Goal: Communication & Community: Answer question/provide support

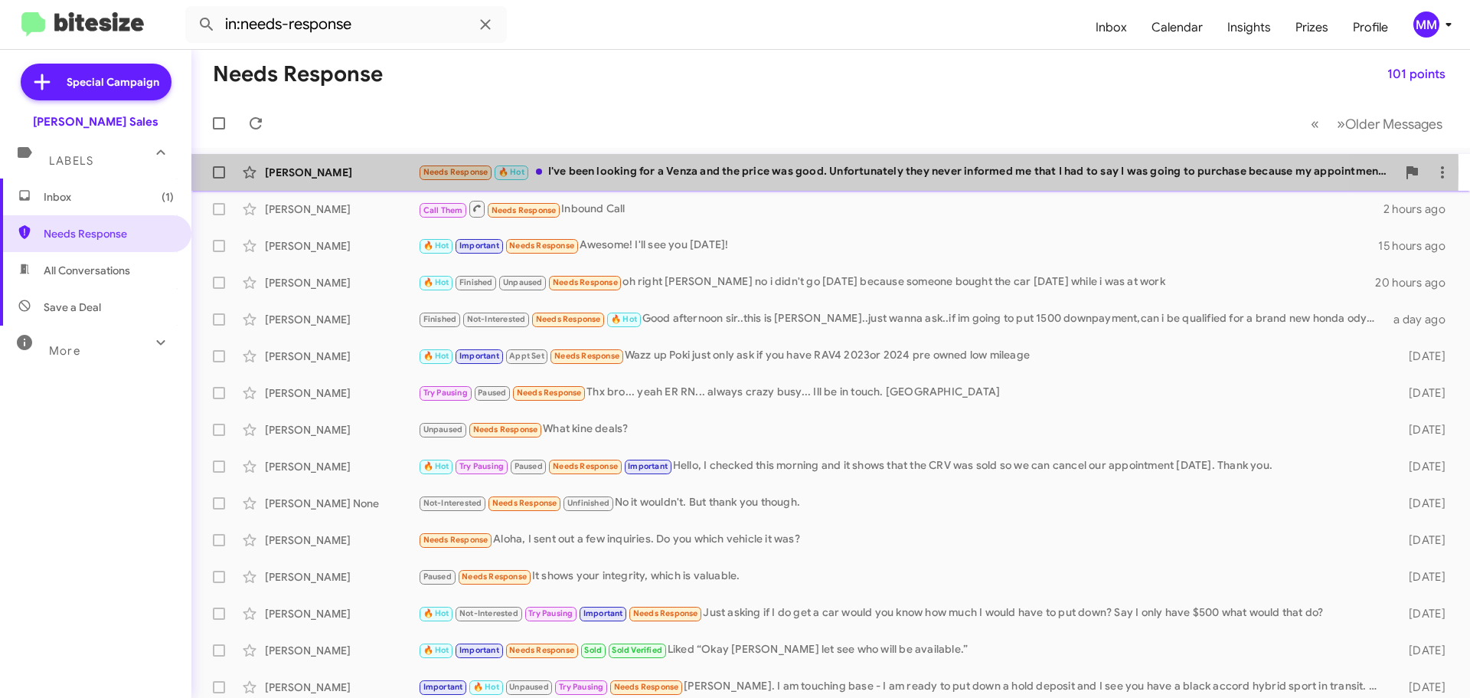
click at [626, 170] on div "Needs Response 🔥 Hot I've been looking for a Venza and the price was good. Unfo…" at bounding box center [907, 172] width 979 height 18
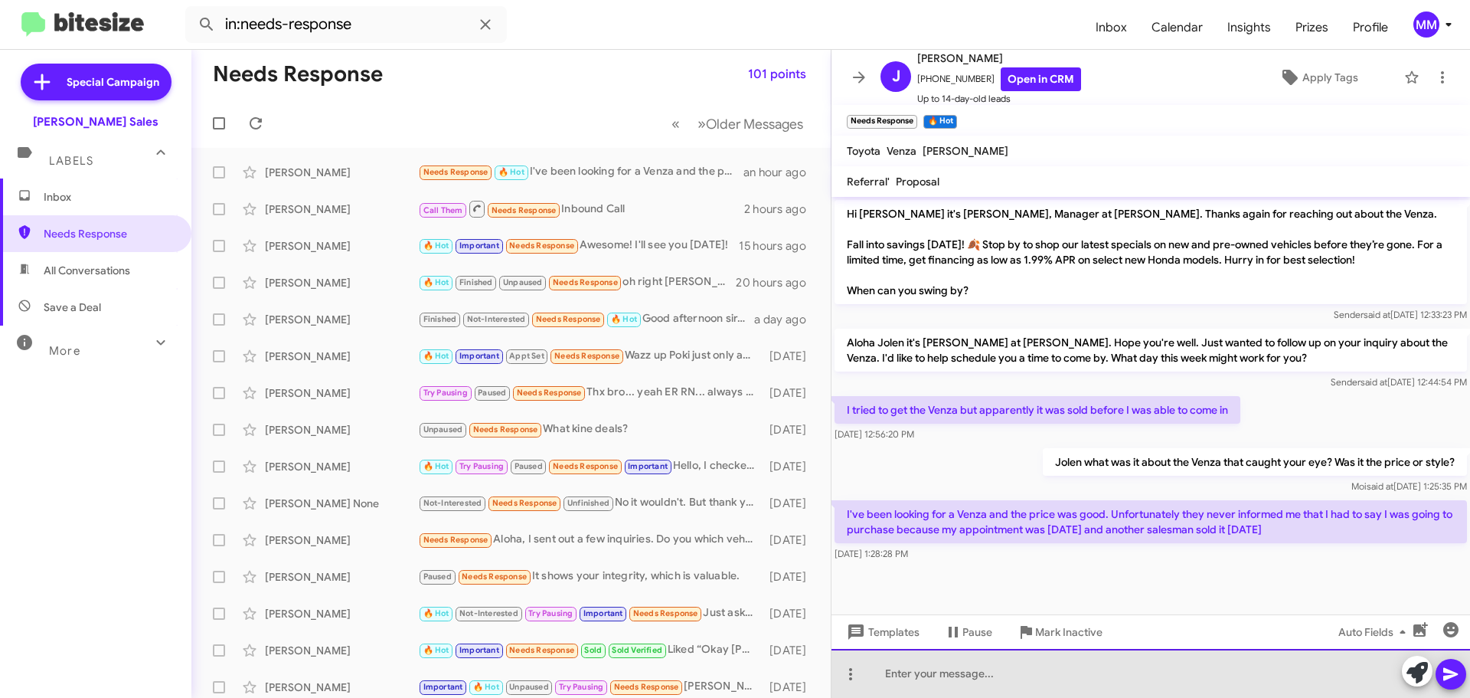
click at [914, 679] on div at bounding box center [1151, 673] width 639 height 49
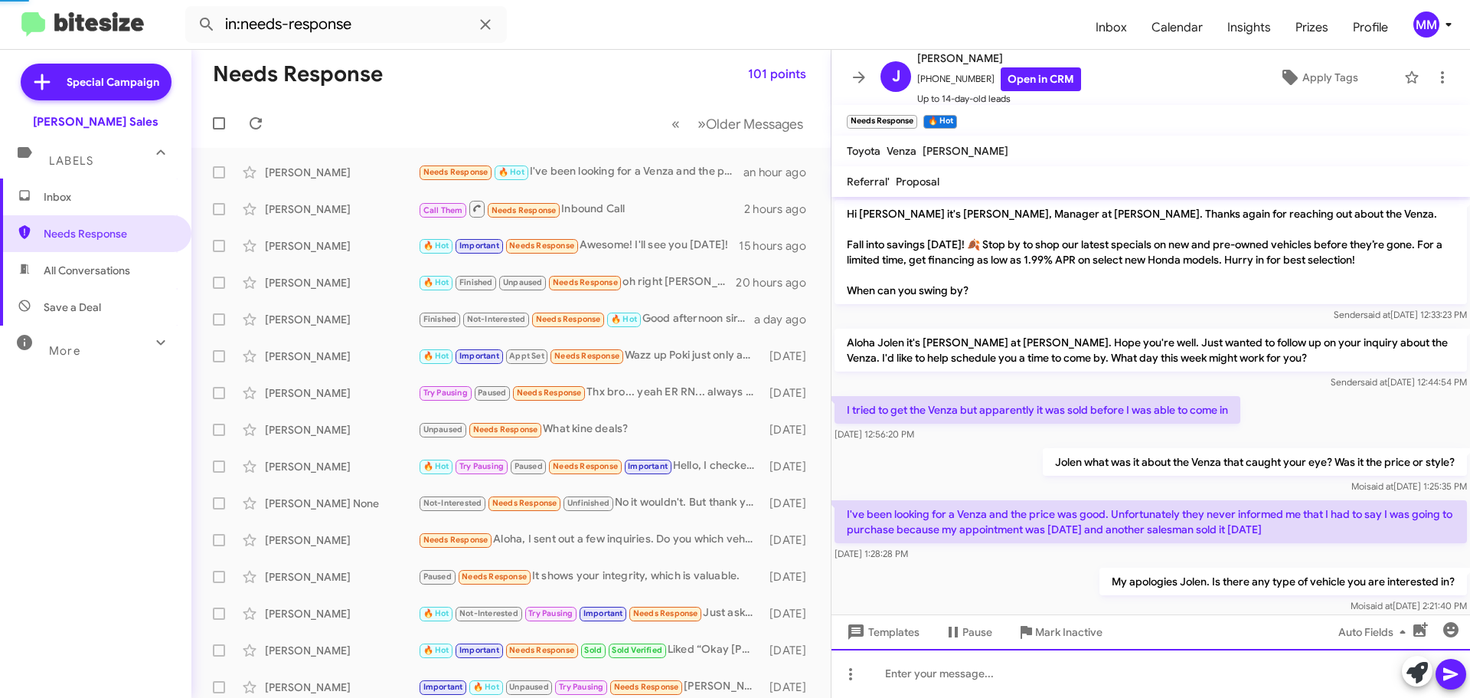
scroll to position [25, 0]
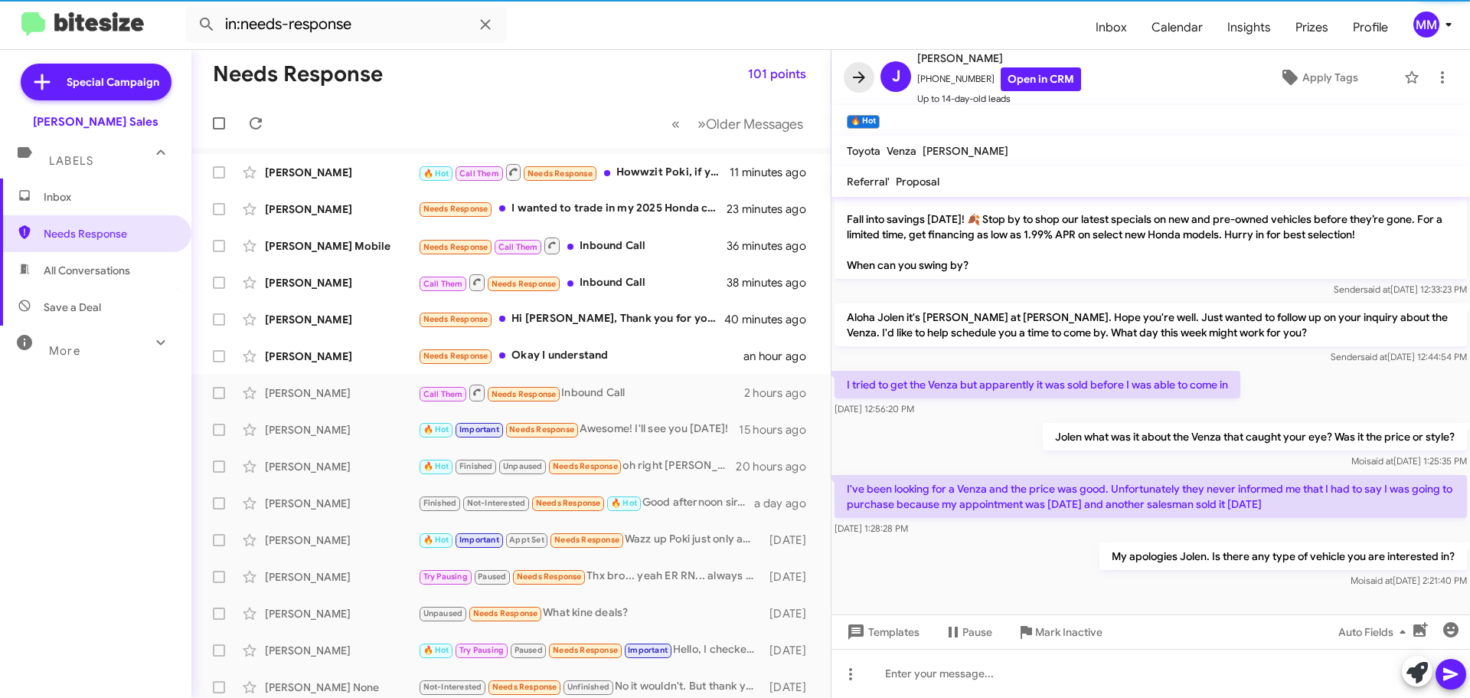
click at [858, 81] on icon at bounding box center [859, 77] width 18 height 18
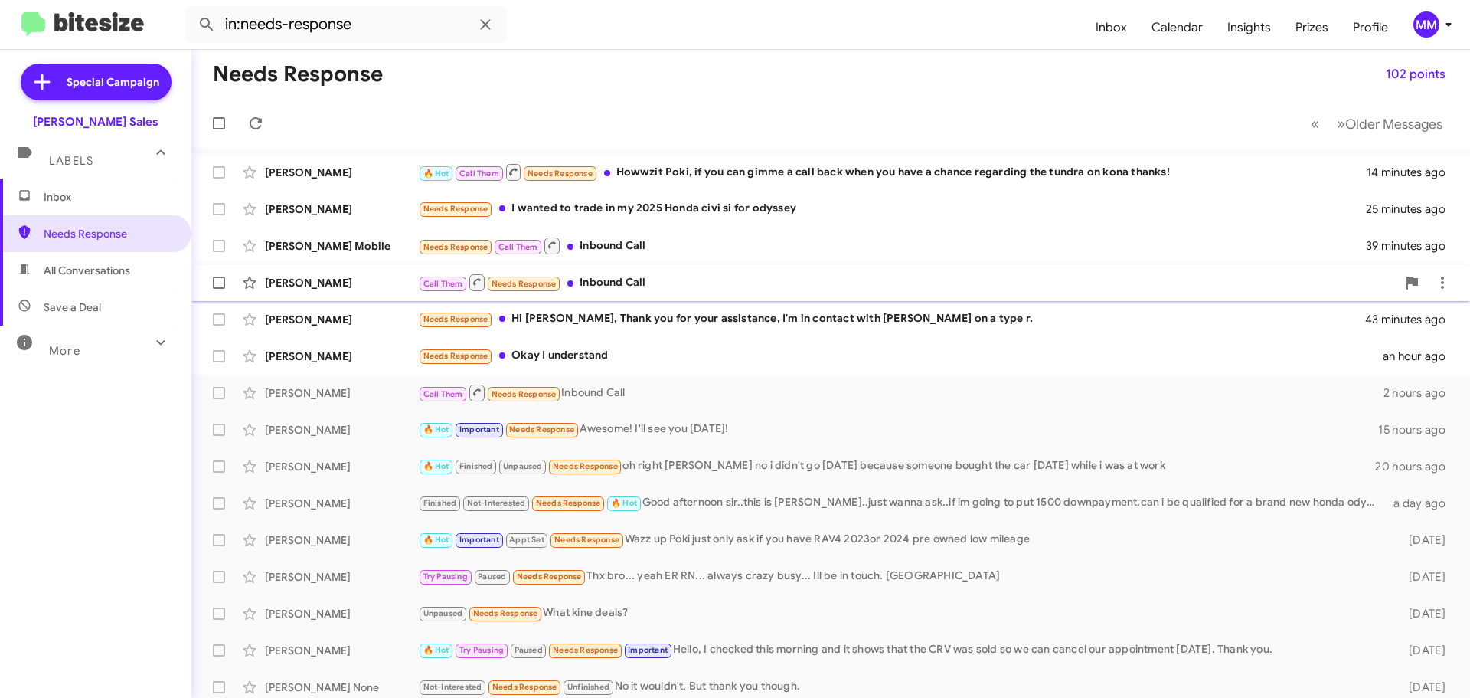
click at [597, 283] on div "Call Them Needs Response Inbound Call" at bounding box center [907, 282] width 979 height 19
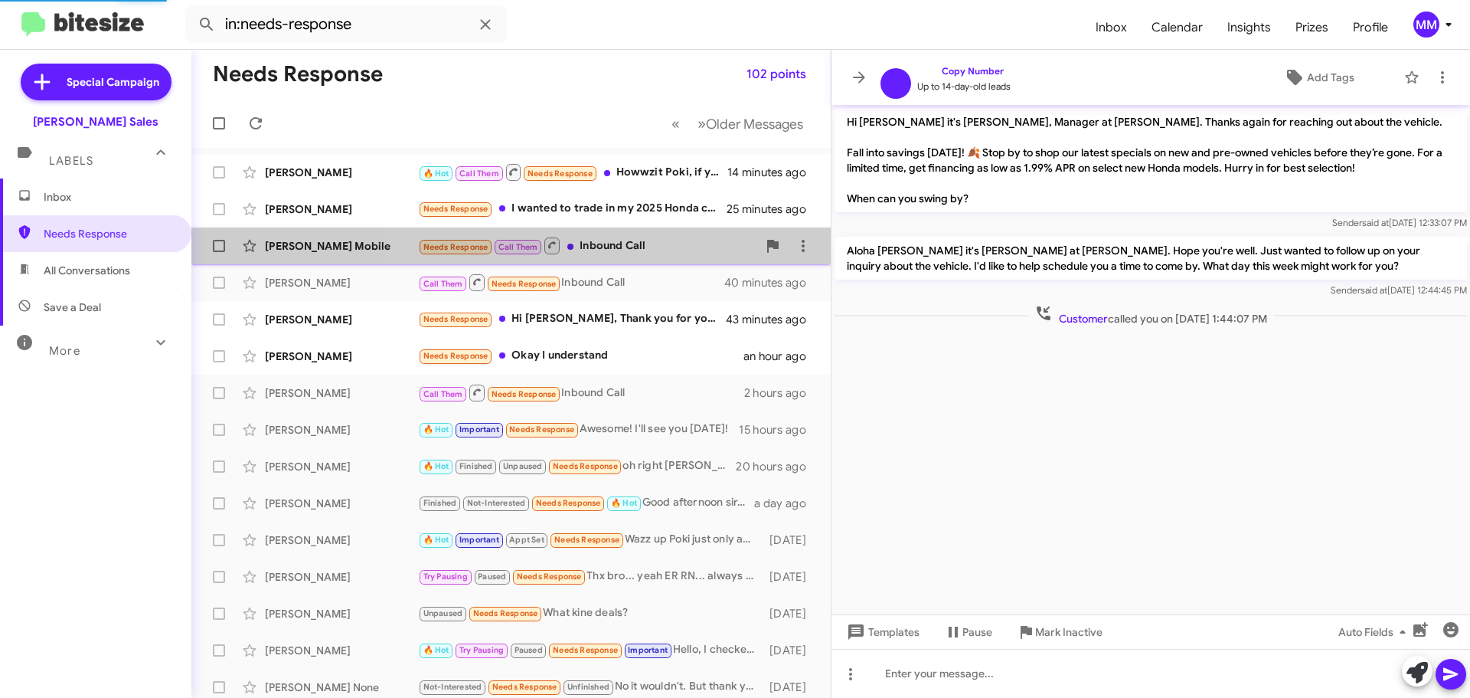
click at [606, 246] on div "Needs Response Call Them Inbound Call" at bounding box center [587, 245] width 339 height 19
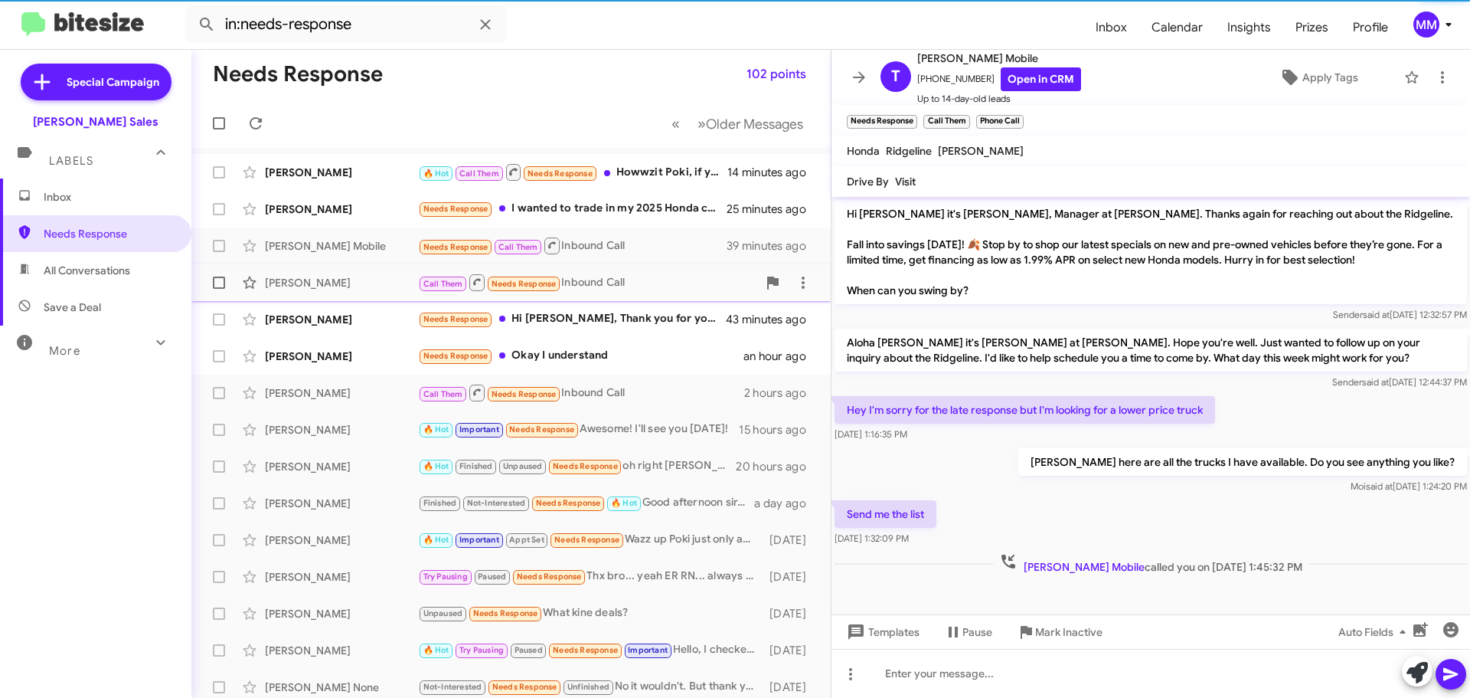
click at [601, 281] on div "Call Them Needs Response Inbound Call" at bounding box center [587, 282] width 339 height 19
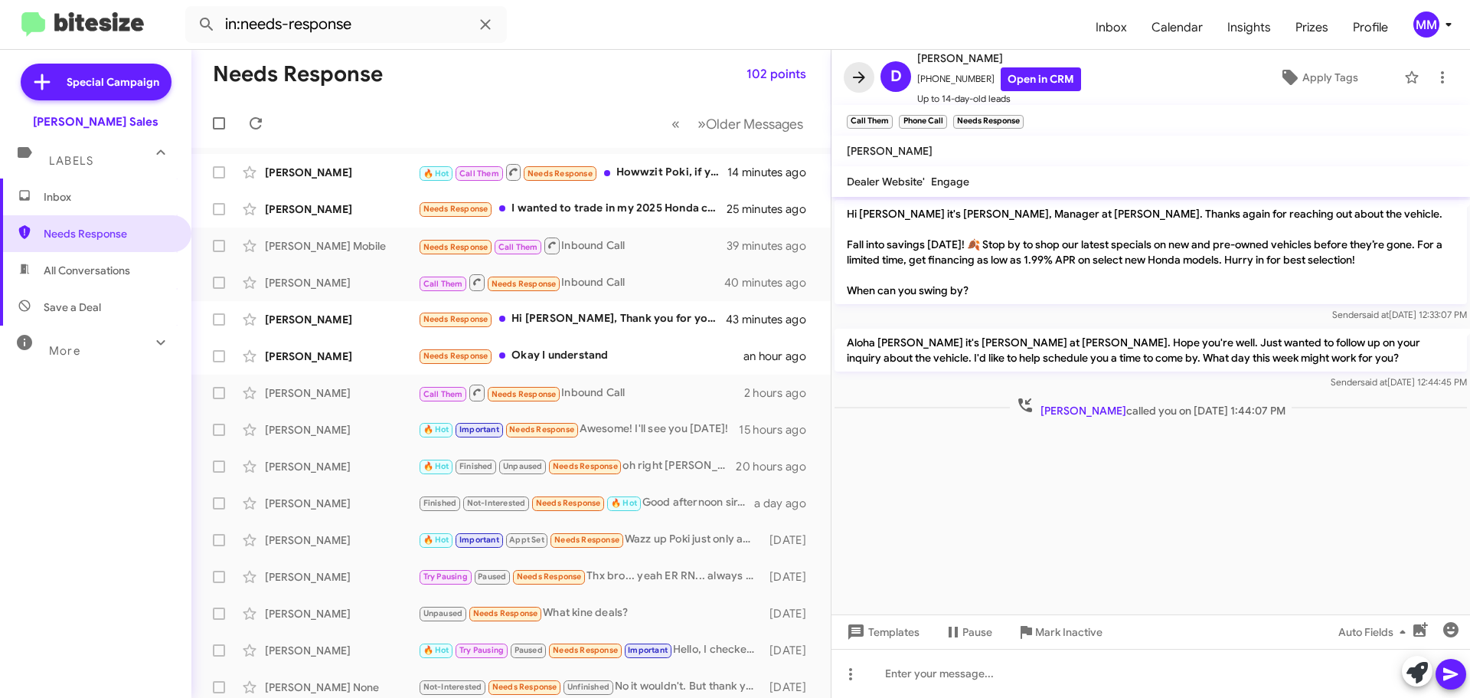
click at [861, 80] on icon at bounding box center [859, 76] width 12 height 11
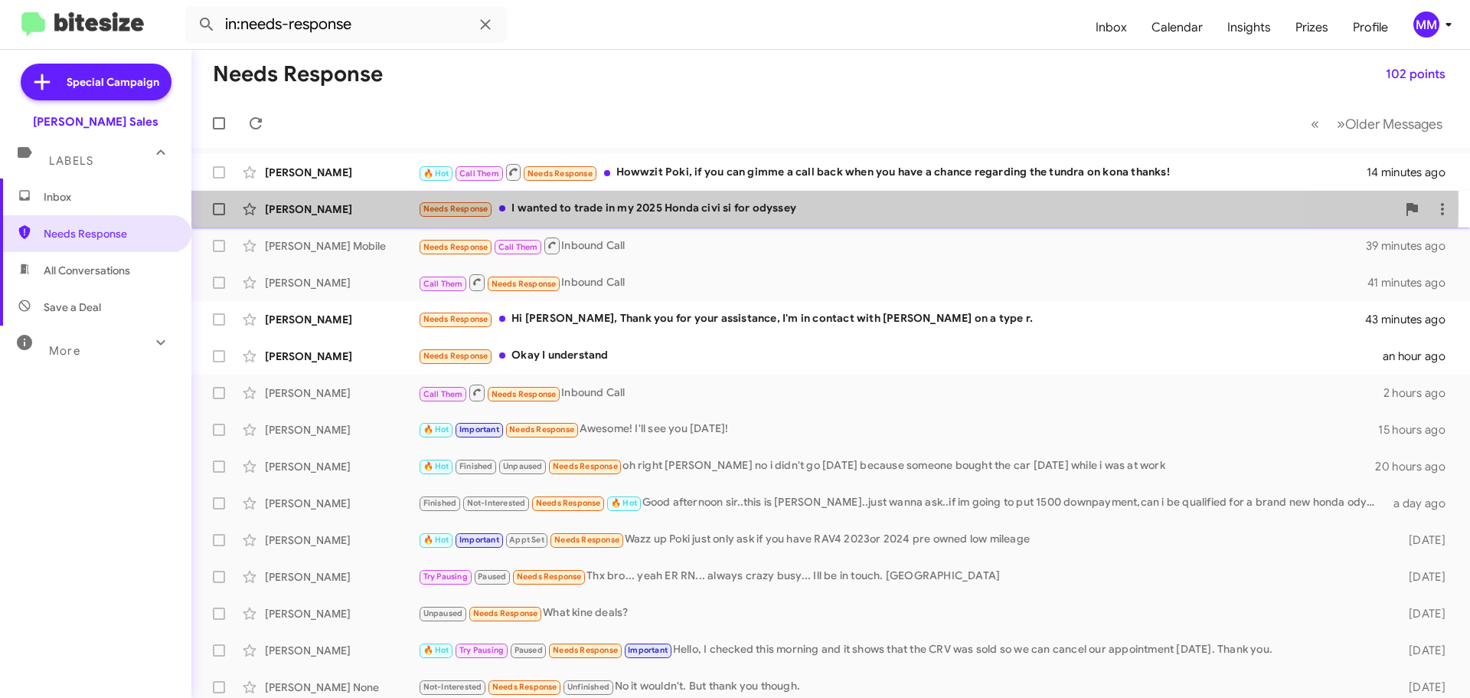
click at [701, 204] on div "Needs Response I wanted to trade in my 2025 Honda civi si for odyssey" at bounding box center [907, 209] width 979 height 18
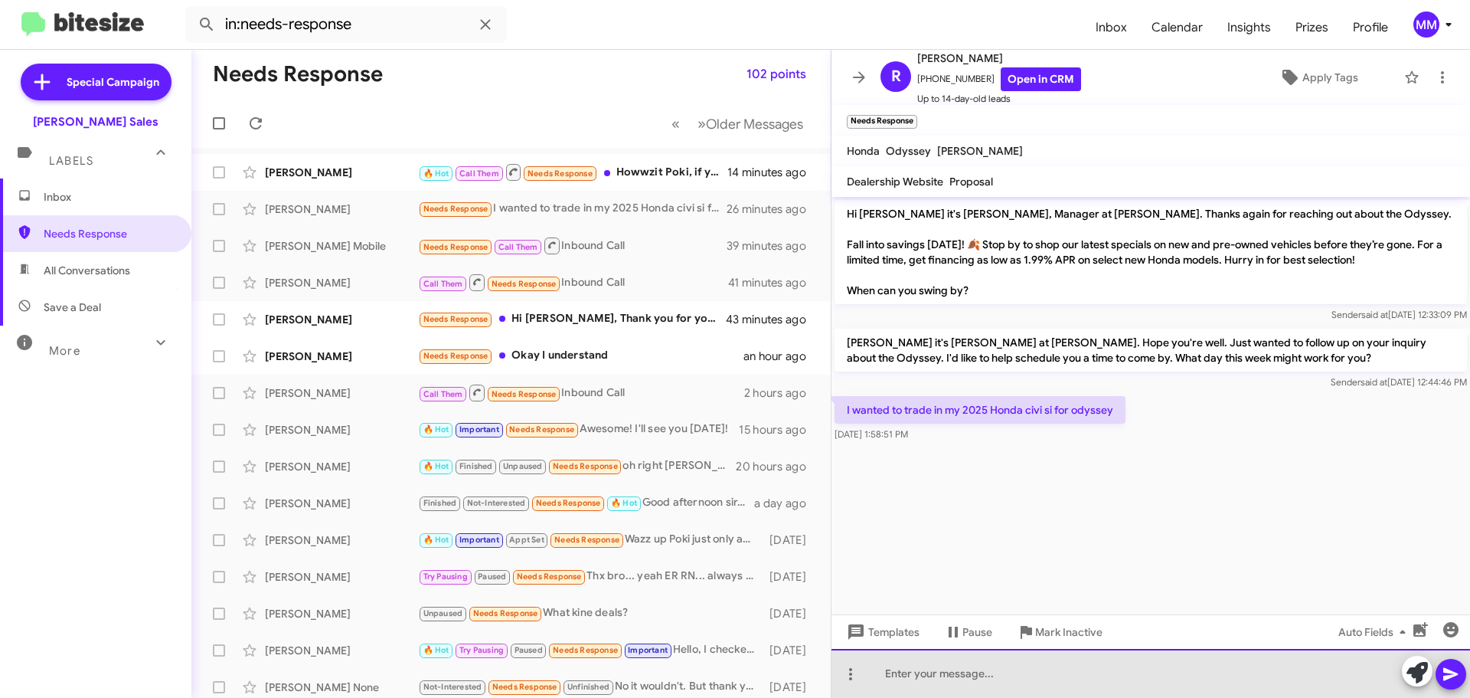
drag, startPoint x: 909, startPoint y: 680, endPoint x: 936, endPoint y: 671, distance: 28.8
click at [910, 680] on div at bounding box center [1151, 673] width 639 height 49
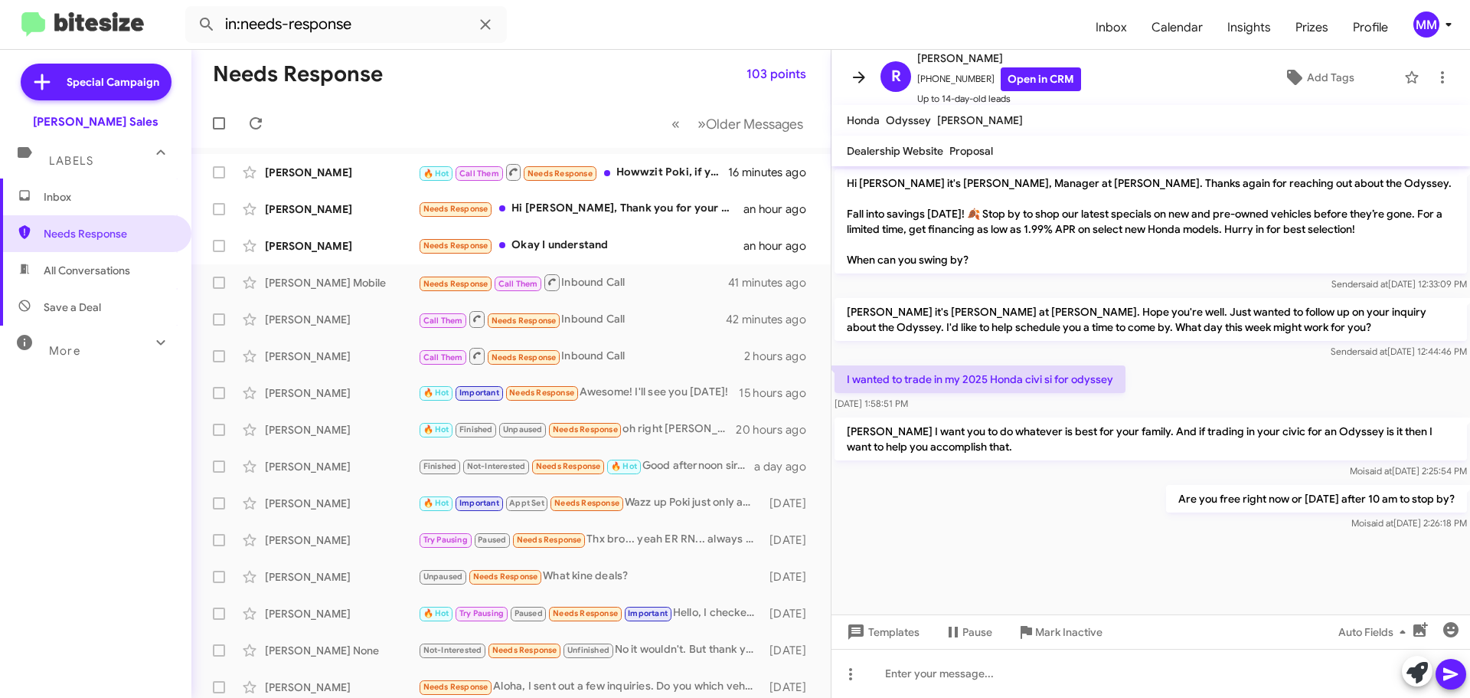
click at [861, 78] on icon at bounding box center [859, 76] width 12 height 11
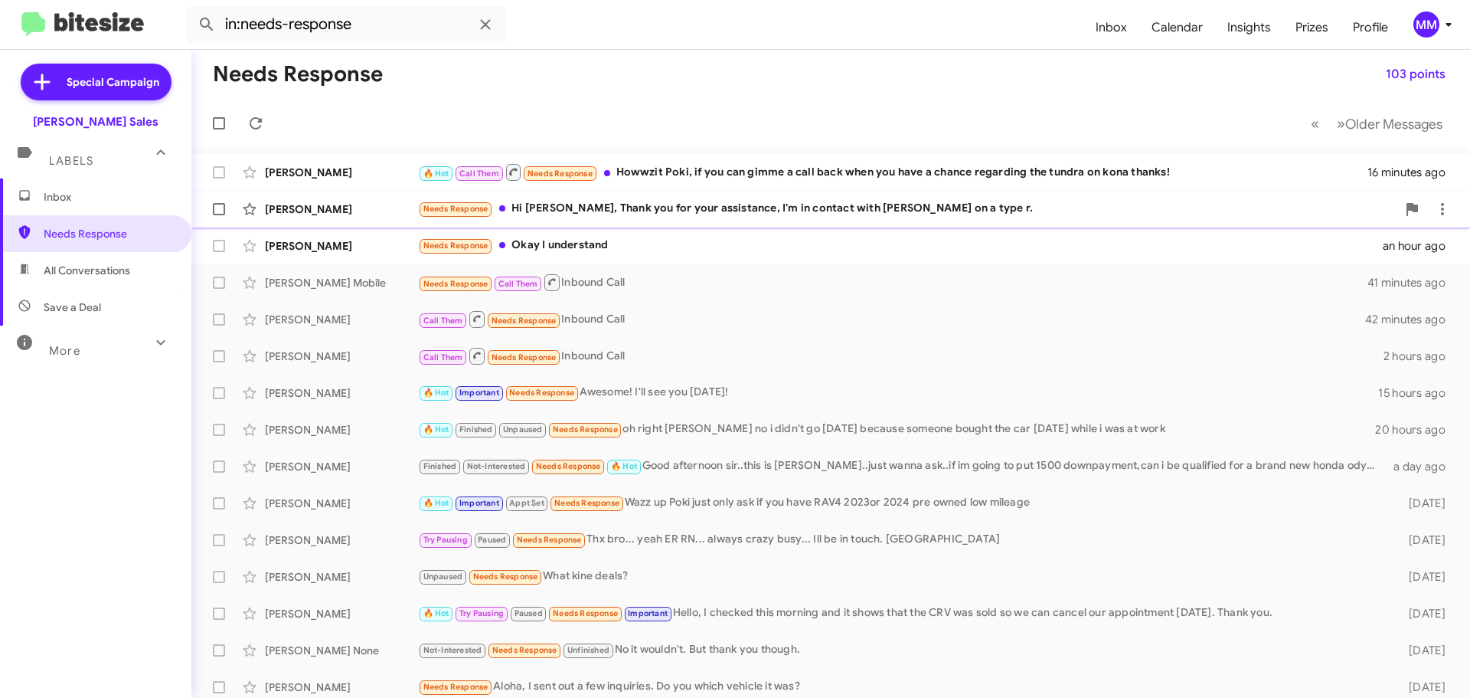
click at [594, 205] on div "Needs Response Hi [PERSON_NAME], Thank you for your assistance, I'm in contact …" at bounding box center [907, 209] width 979 height 18
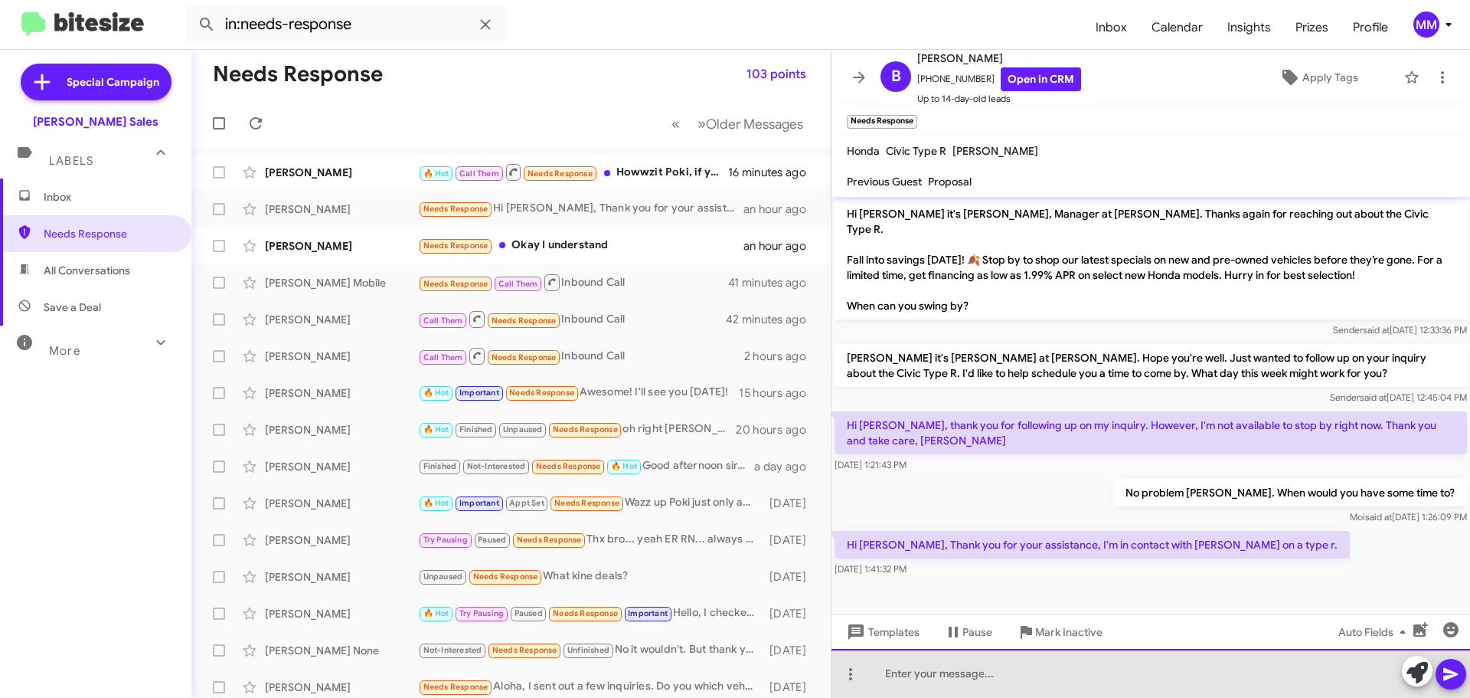
click at [934, 670] on div at bounding box center [1151, 673] width 639 height 49
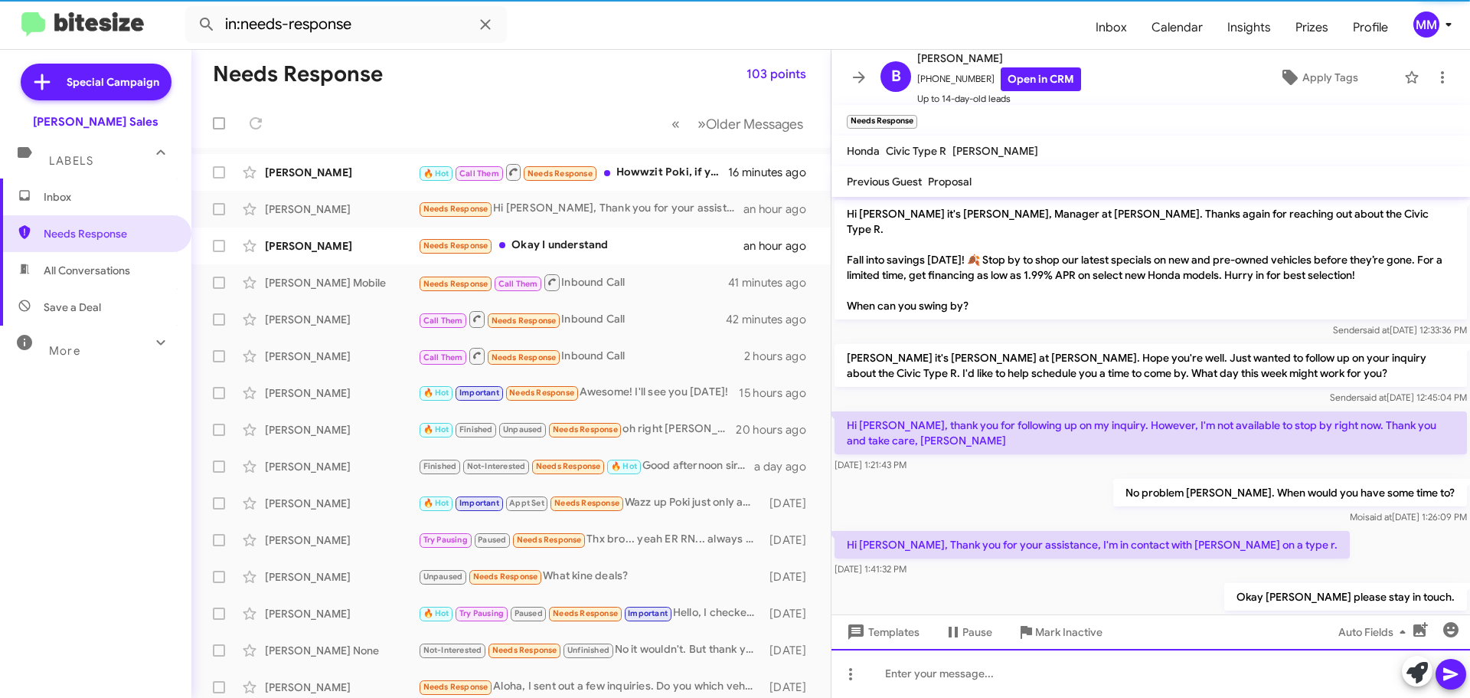
scroll to position [25, 0]
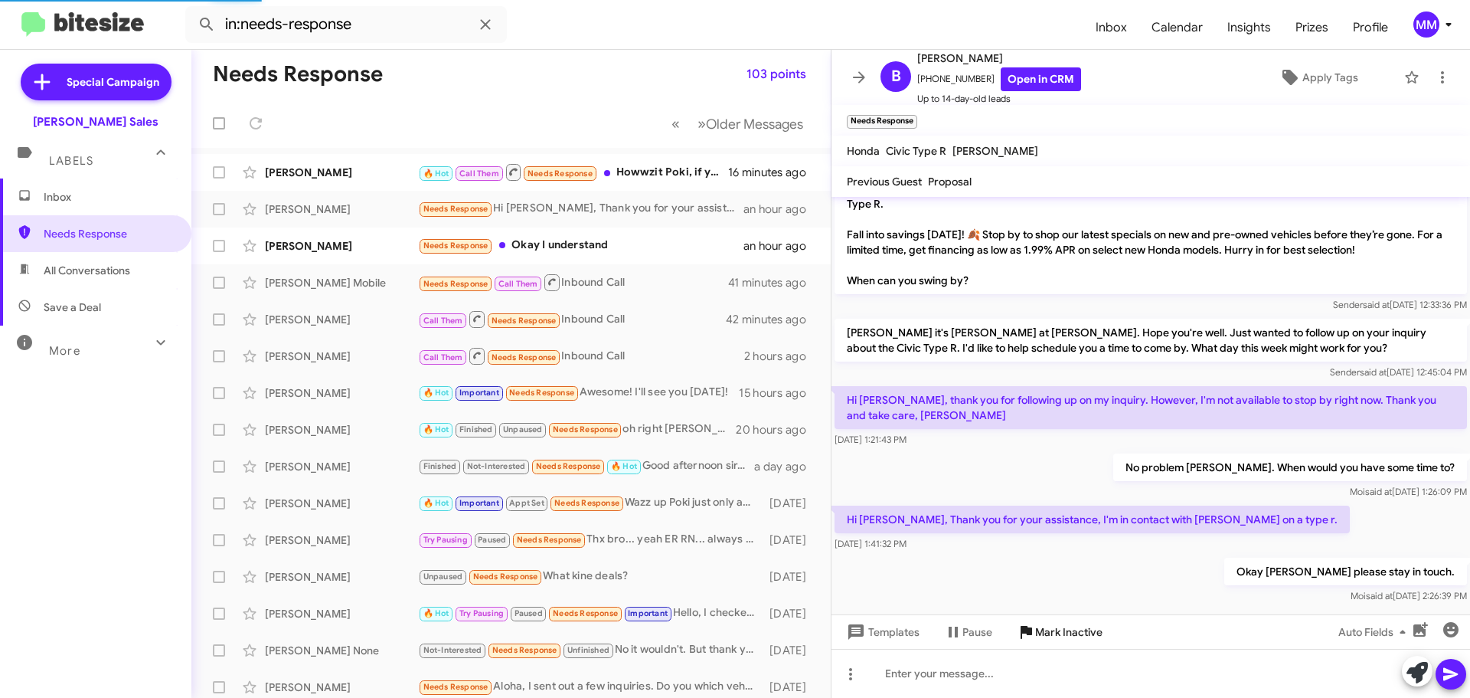
click at [1042, 631] on span "Mark Inactive" at bounding box center [1068, 632] width 67 height 28
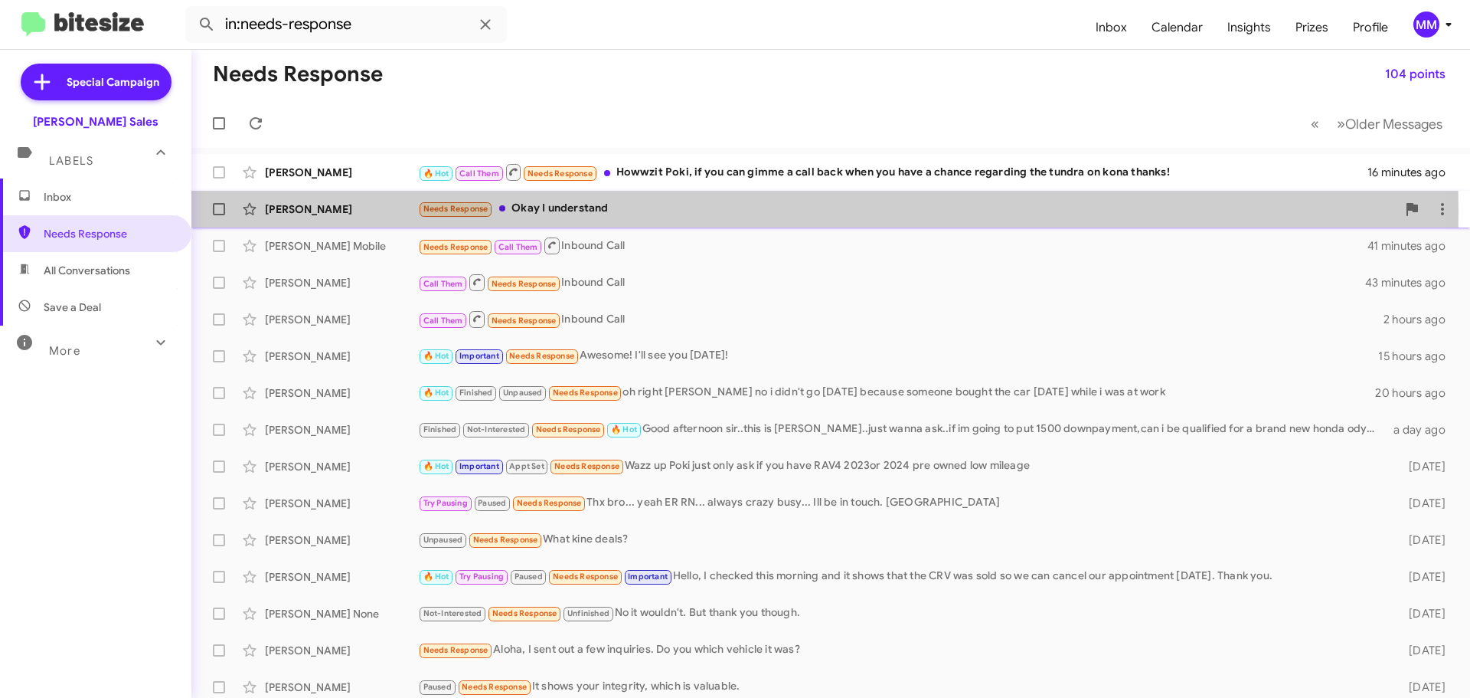
click at [577, 211] on div "Needs Response Okay I understand" at bounding box center [907, 209] width 979 height 18
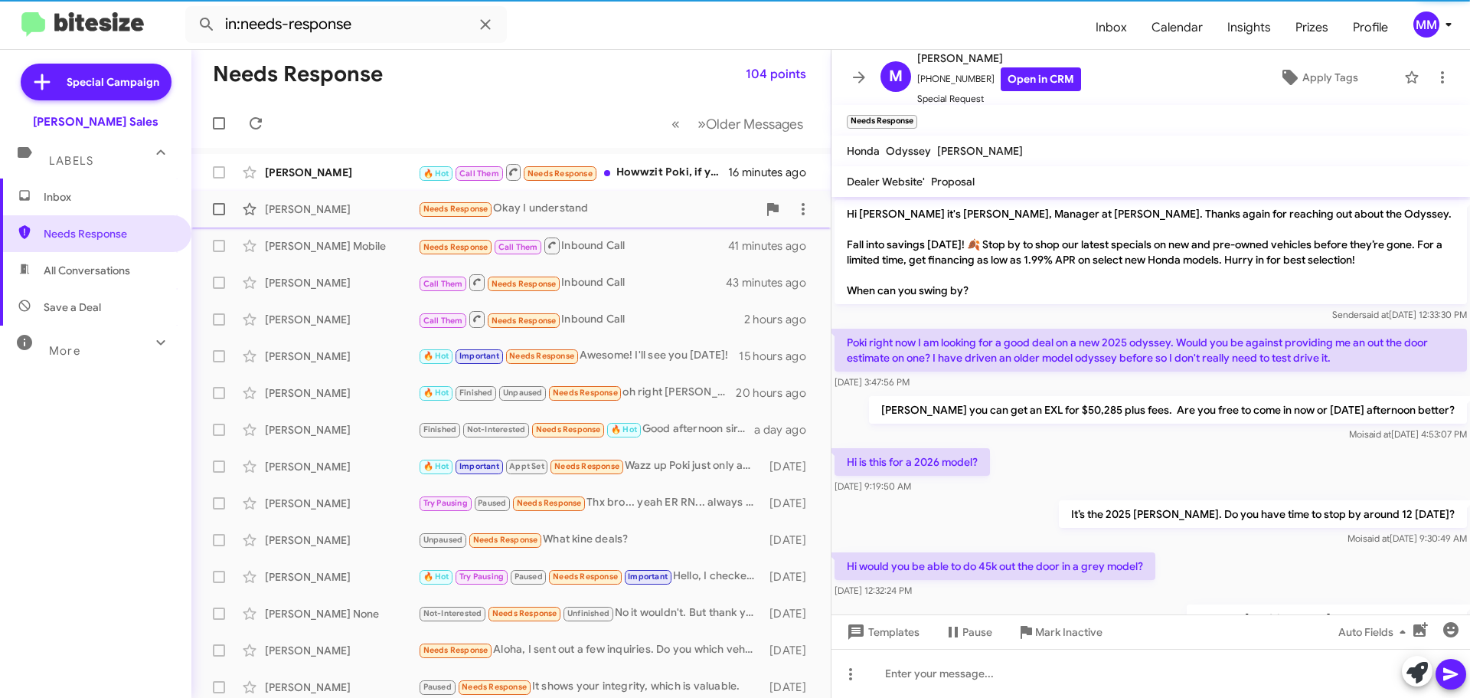
scroll to position [91, 0]
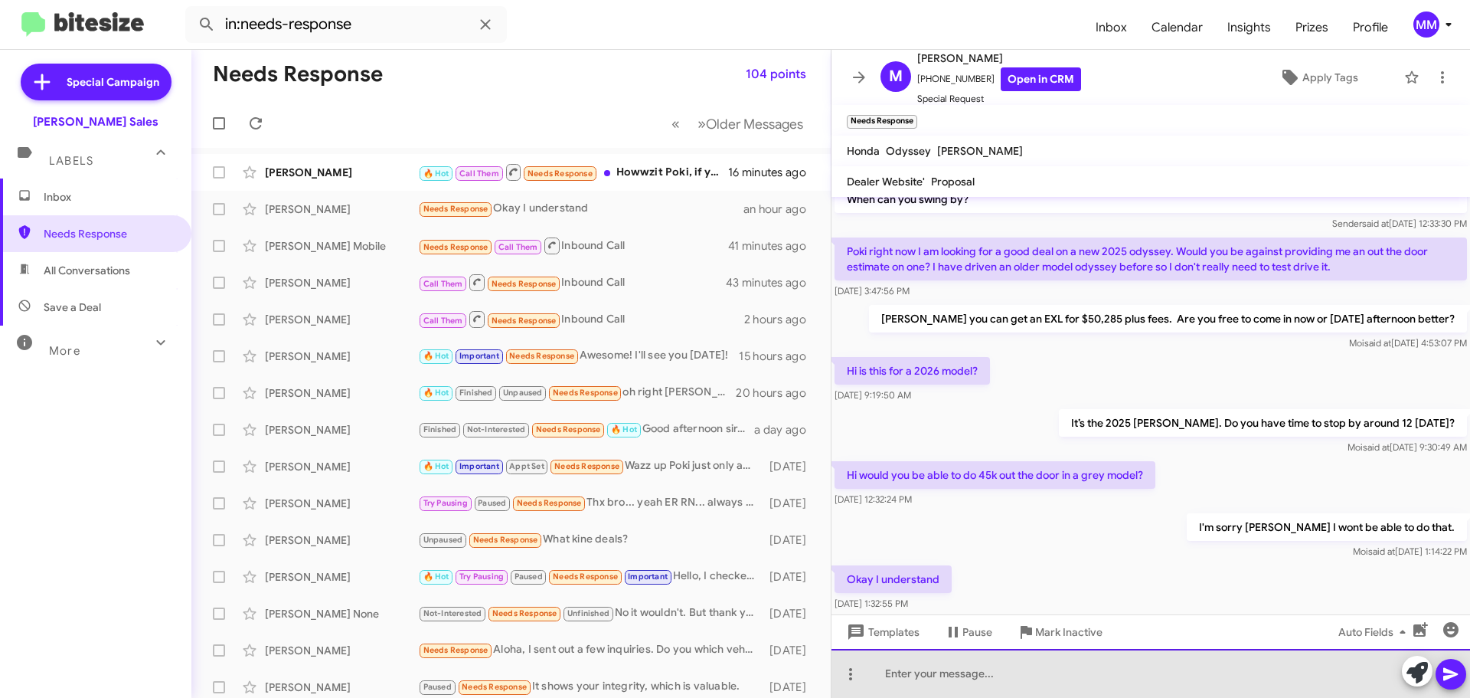
click at [925, 670] on div at bounding box center [1151, 673] width 639 height 49
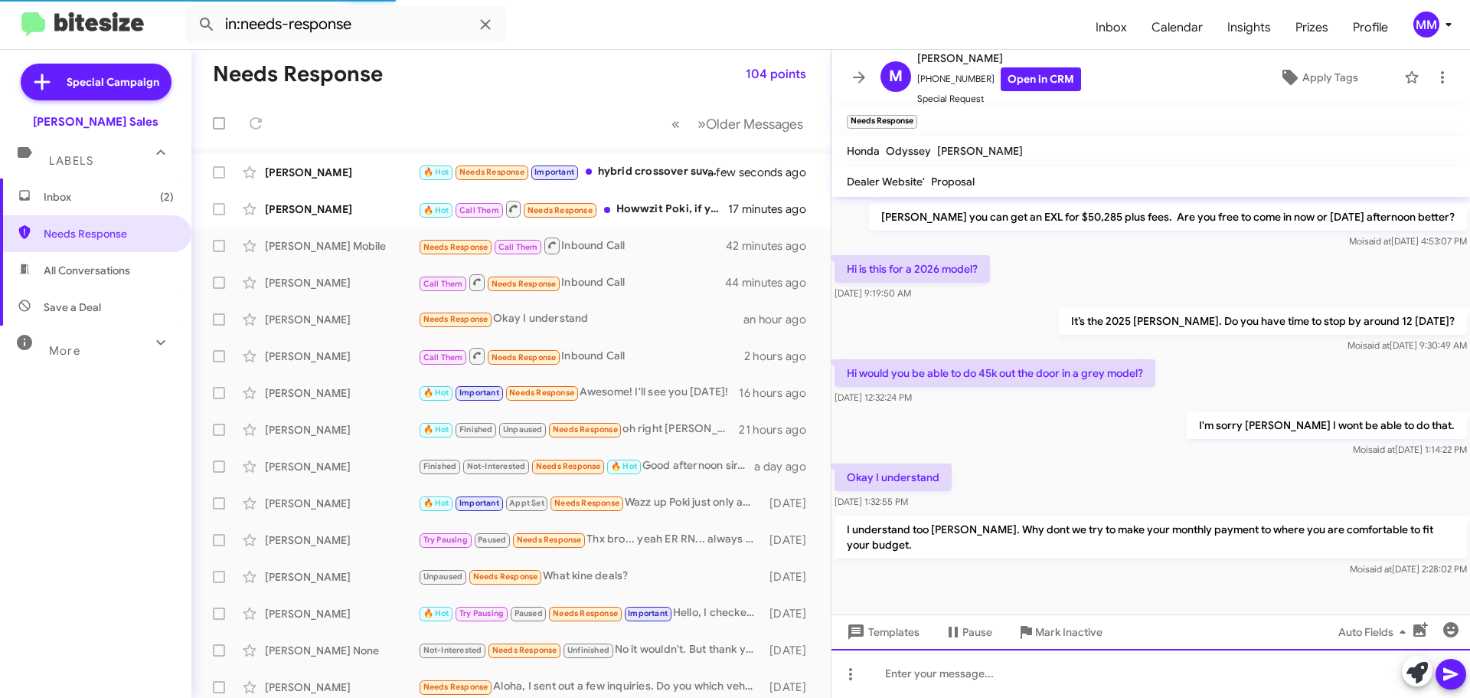
scroll to position [162, 0]
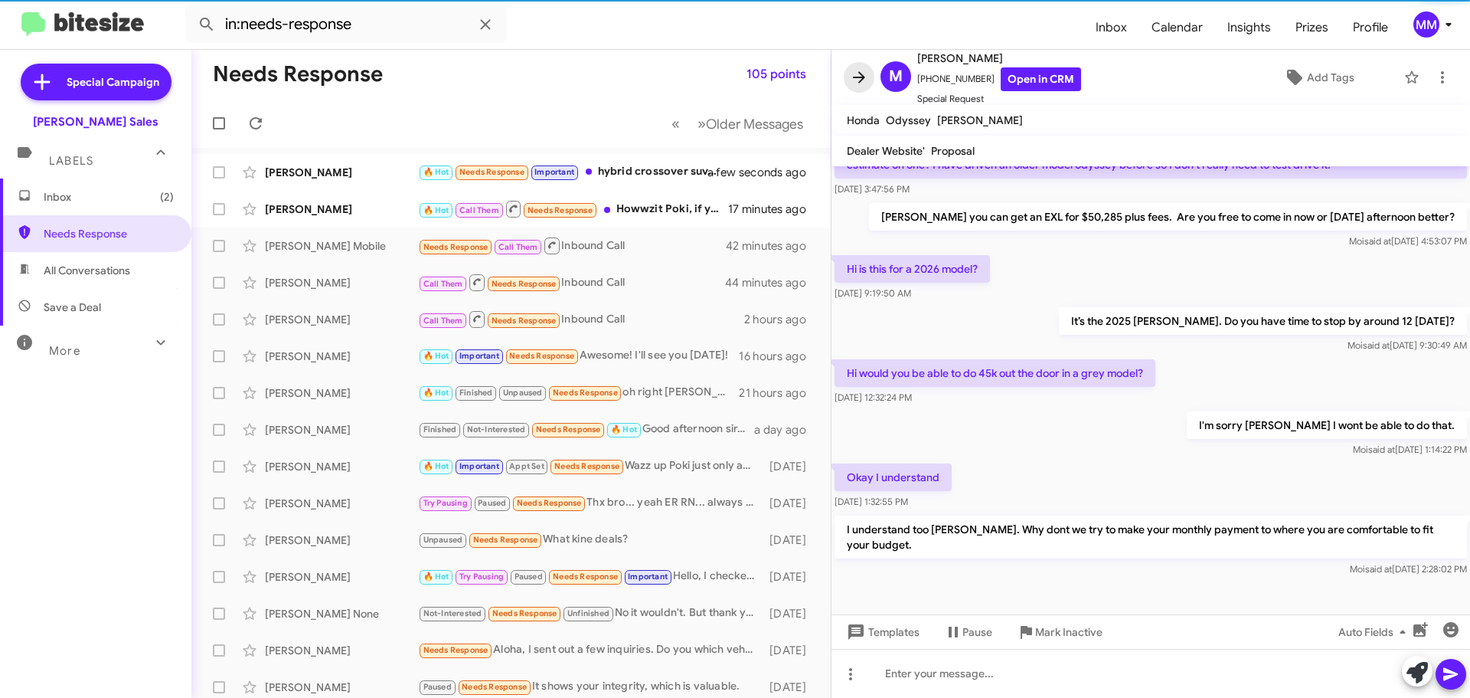
click at [865, 77] on icon at bounding box center [859, 77] width 18 height 18
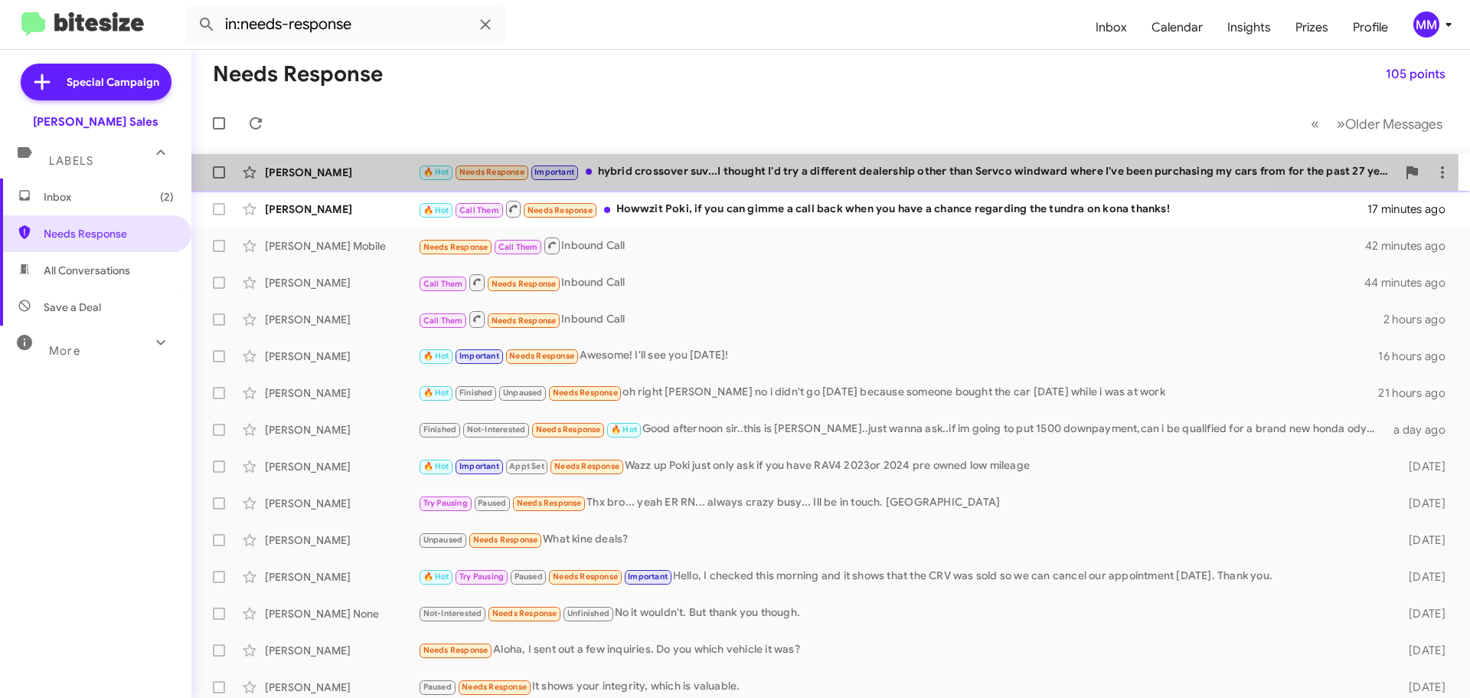
click at [684, 168] on div "🔥 Hot Needs Response Important hybrid crossover suv...I thought I'd try a diffe…" at bounding box center [907, 172] width 979 height 18
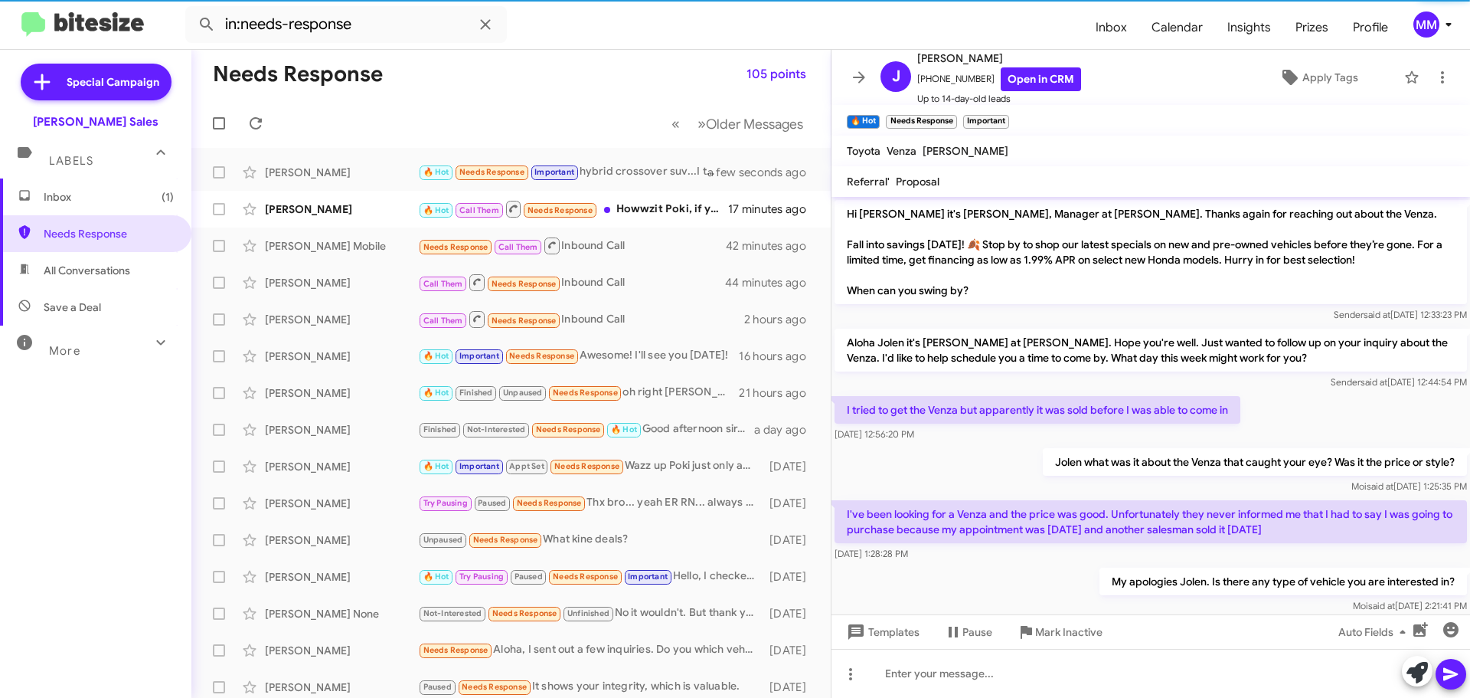
scroll to position [96, 0]
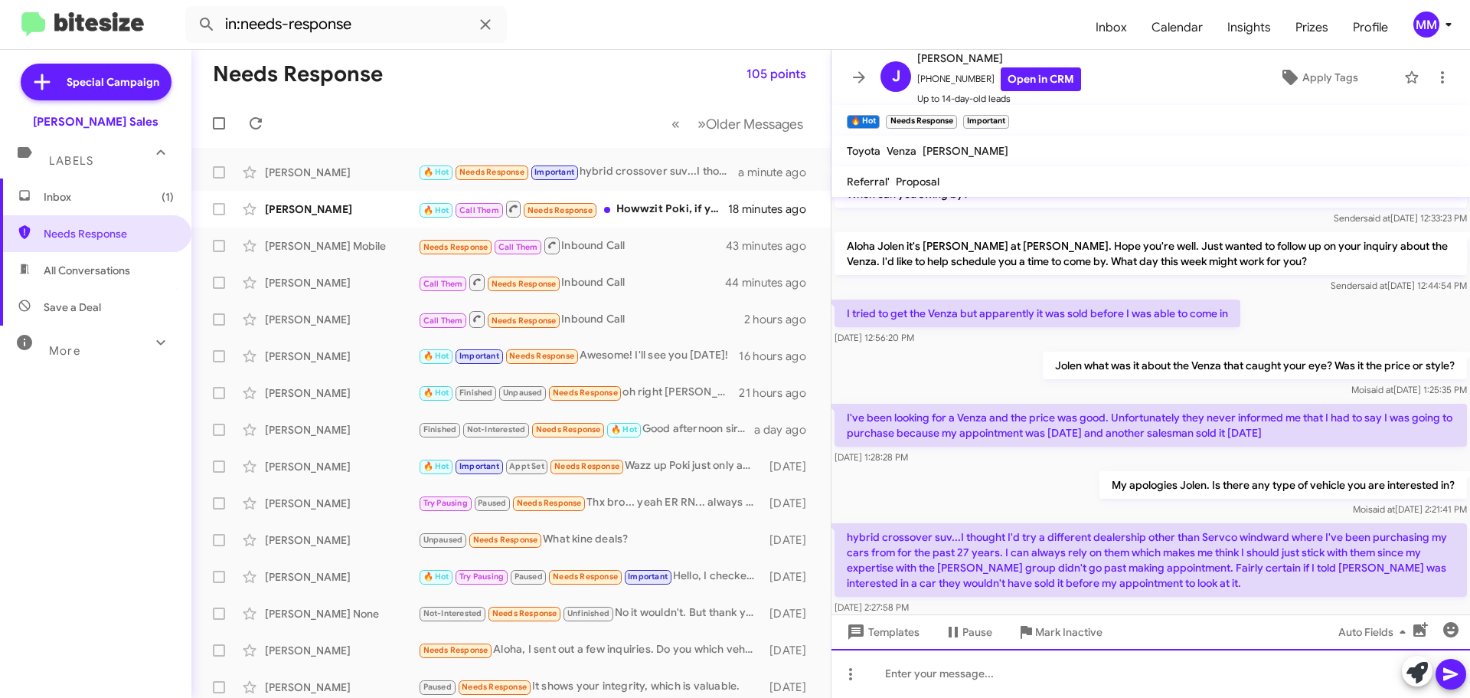
click at [921, 680] on div at bounding box center [1151, 673] width 639 height 49
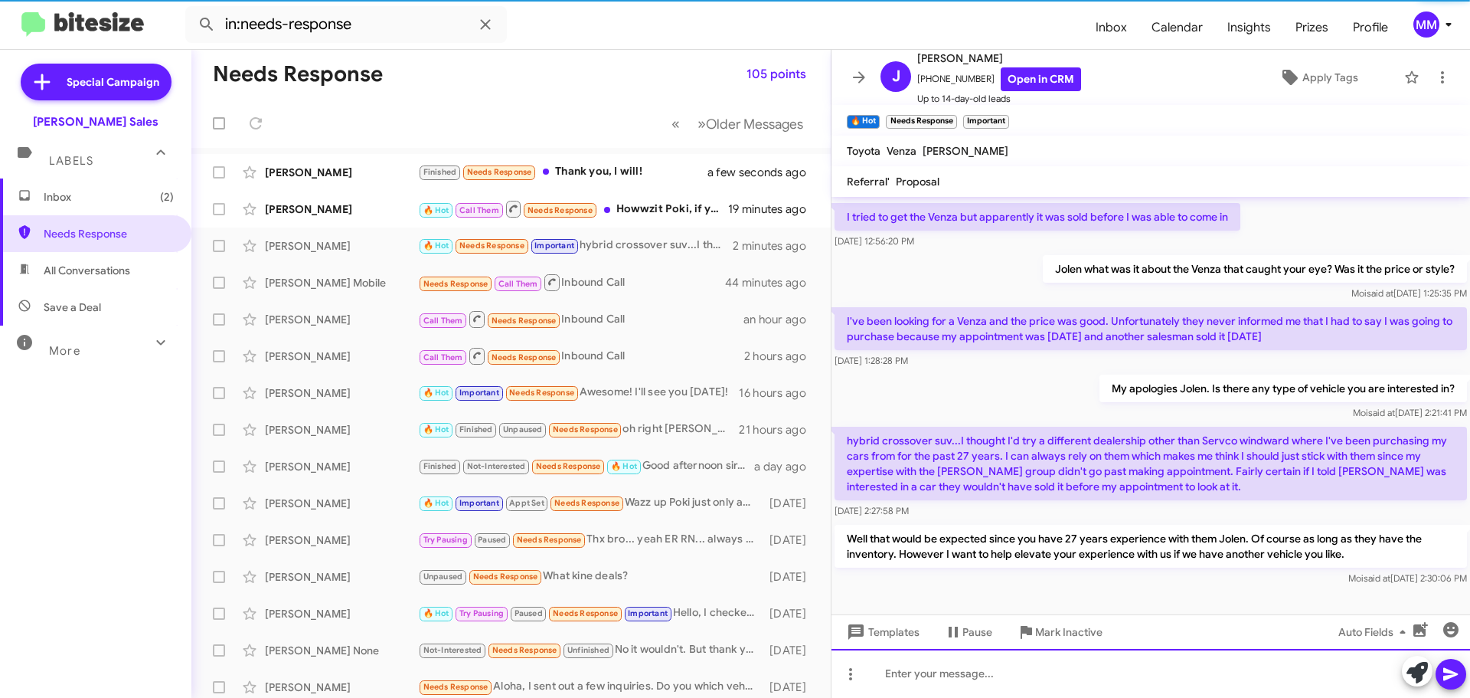
scroll to position [198, 0]
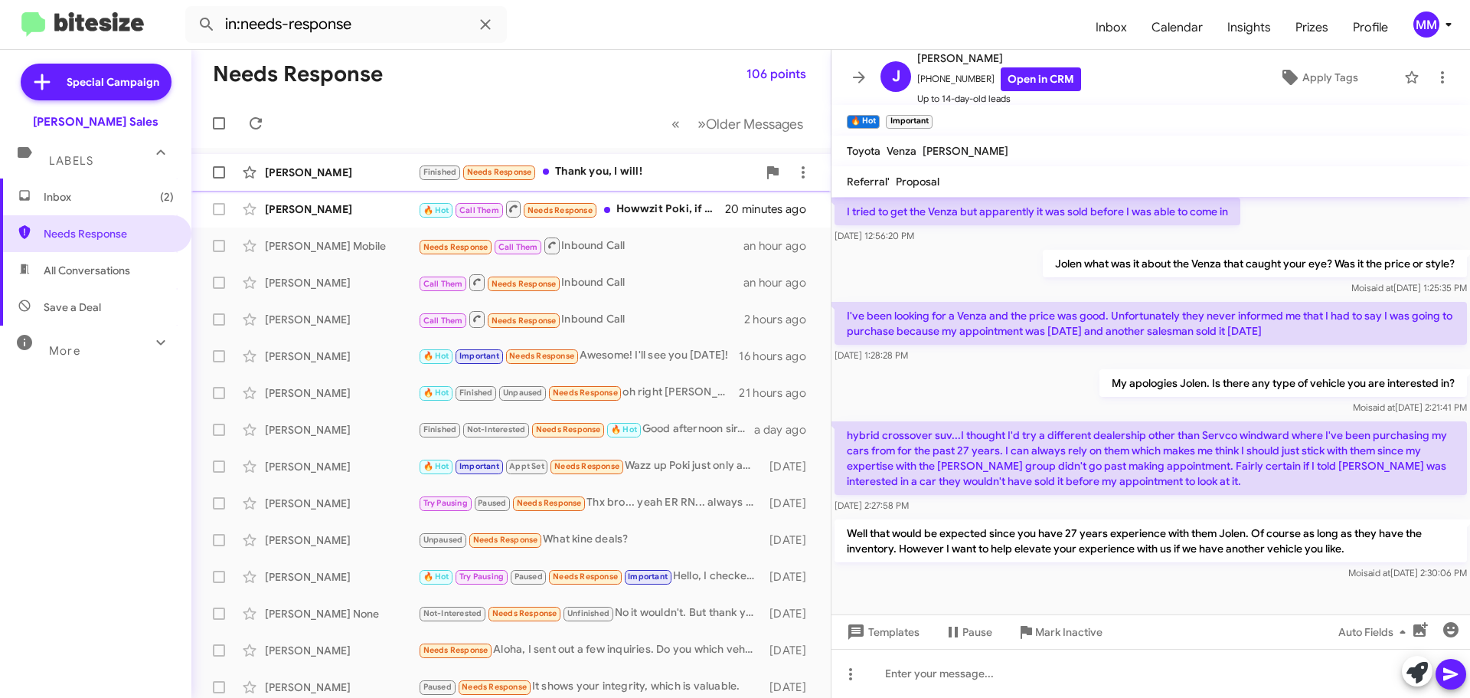
click at [388, 168] on div "[PERSON_NAME]" at bounding box center [341, 172] width 153 height 15
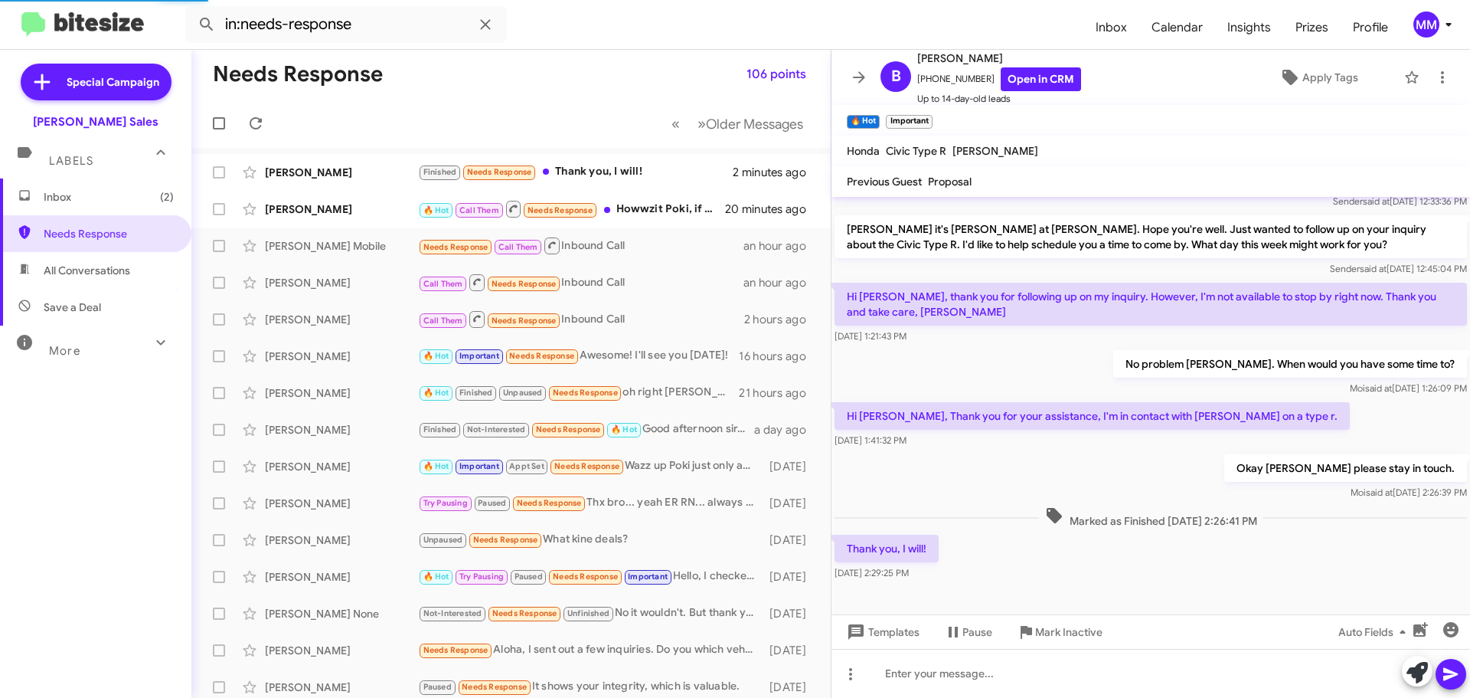
scroll to position [113, 0]
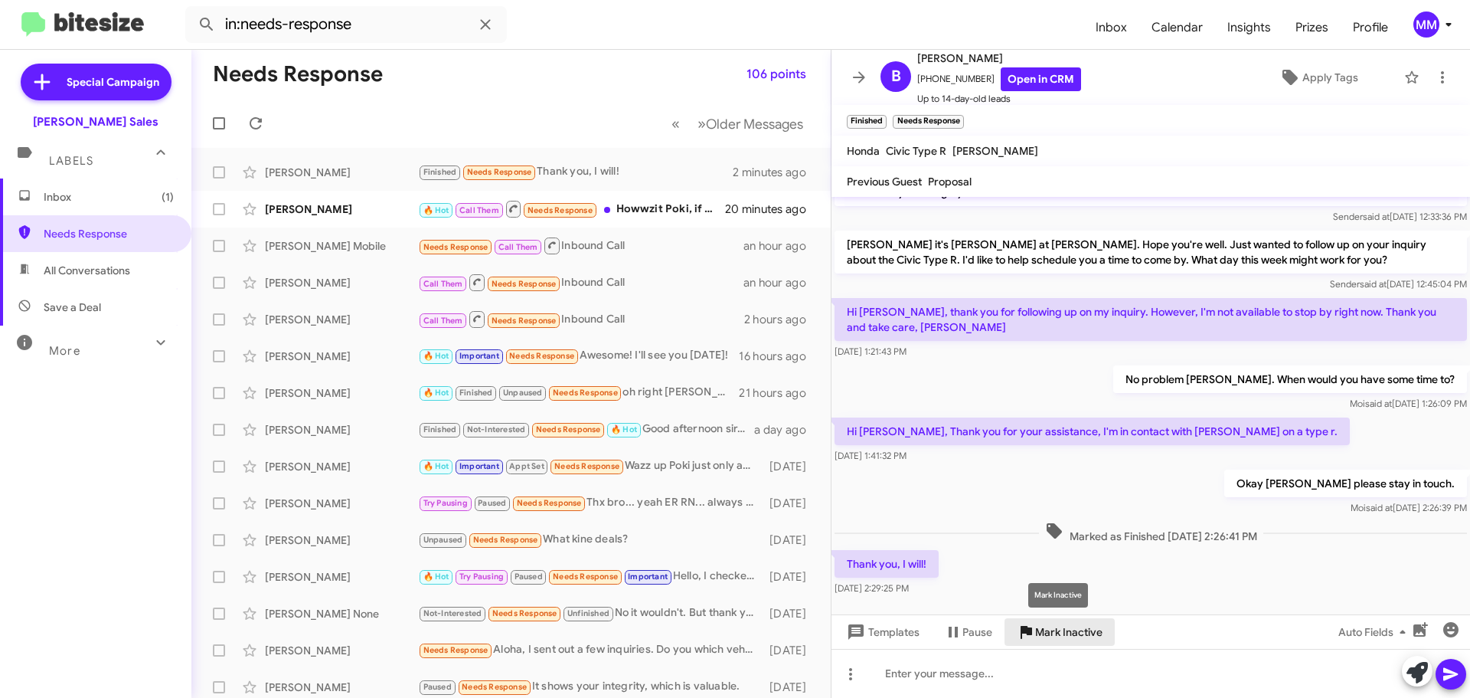
click at [1054, 633] on span "Mark Inactive" at bounding box center [1068, 632] width 67 height 28
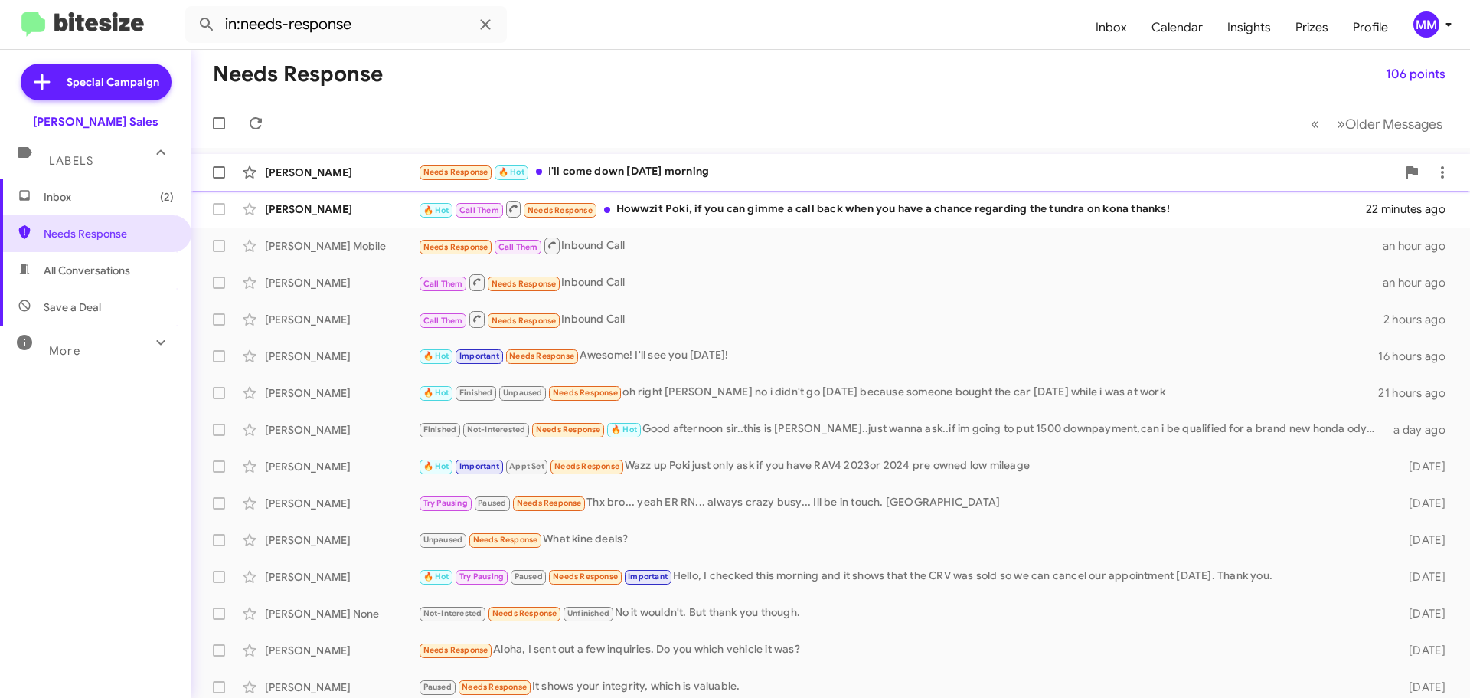
click at [341, 171] on div "[PERSON_NAME]" at bounding box center [341, 172] width 153 height 15
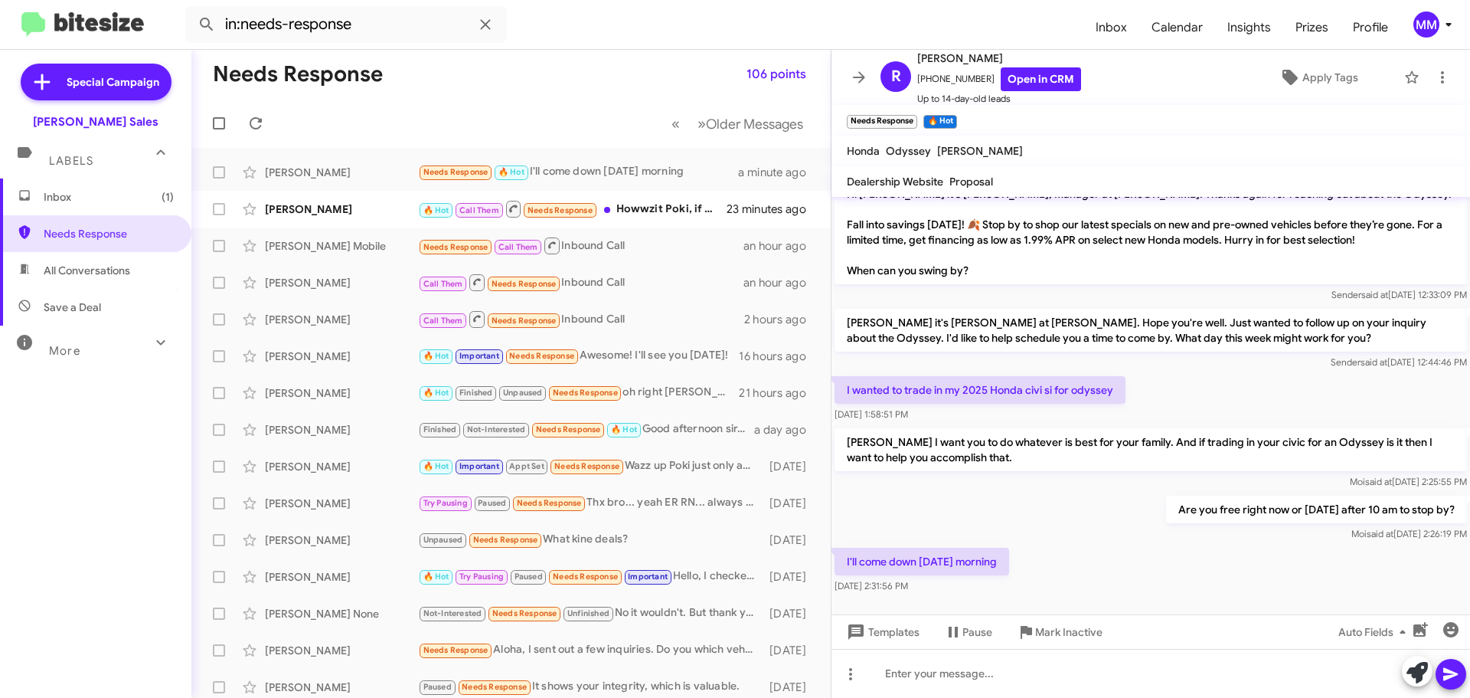
scroll to position [25, 0]
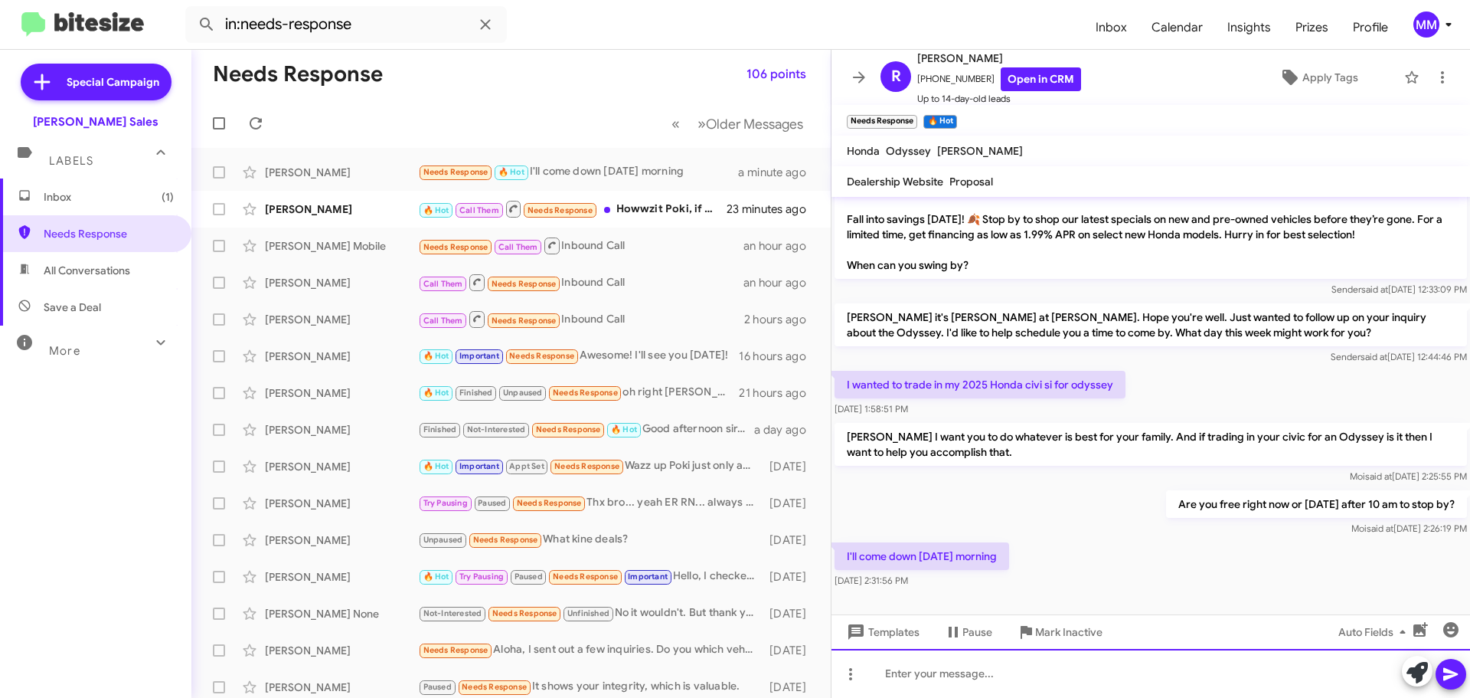
click at [926, 668] on div at bounding box center [1151, 673] width 639 height 49
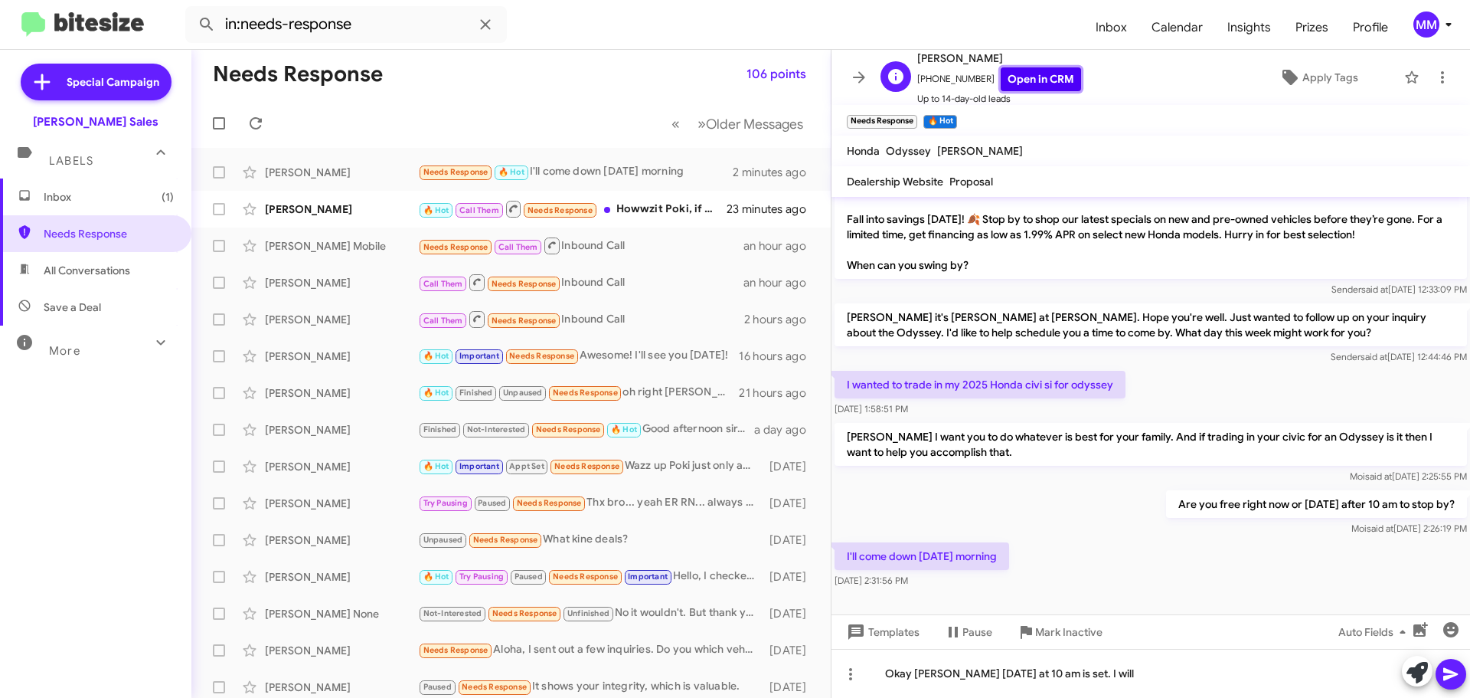
click at [1031, 83] on link "Open in CRM" at bounding box center [1041, 79] width 80 height 24
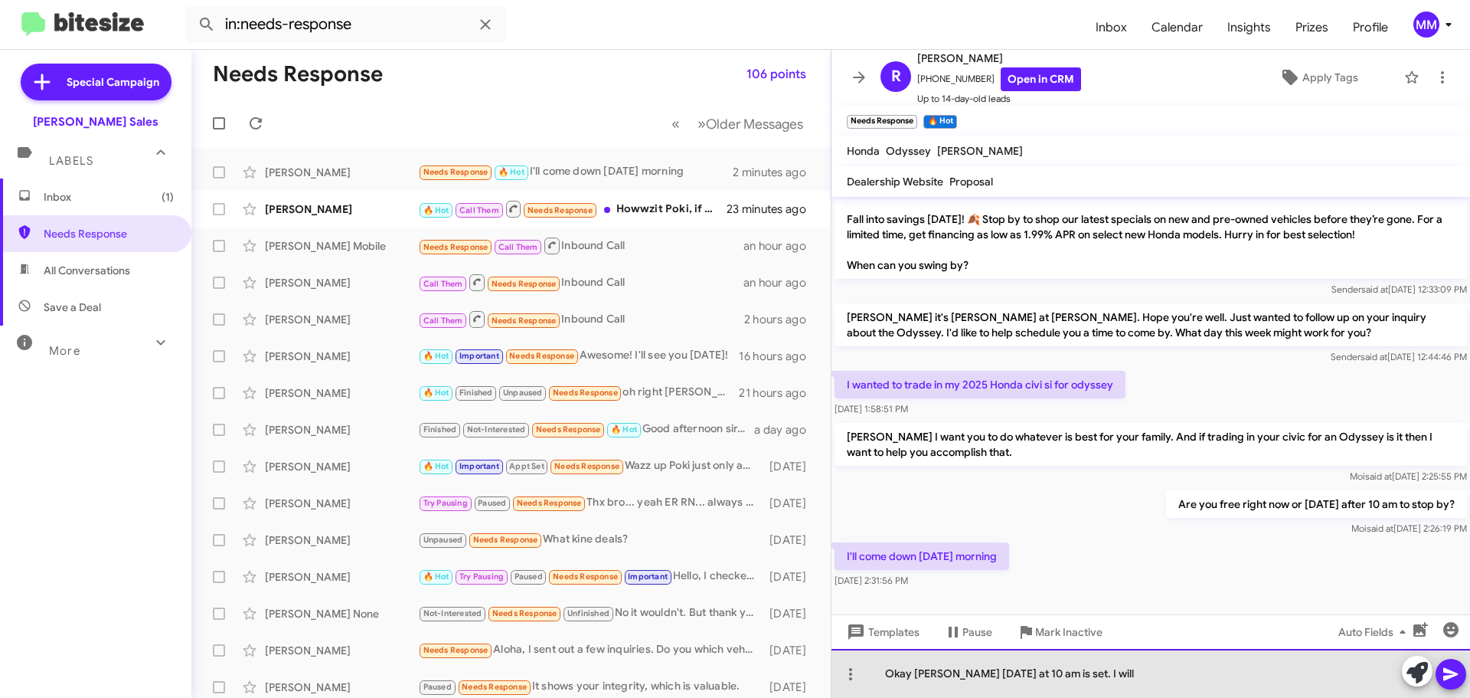
click at [1126, 675] on div "Okay [PERSON_NAME] [DATE] at 10 am is set. I will" at bounding box center [1151, 673] width 639 height 49
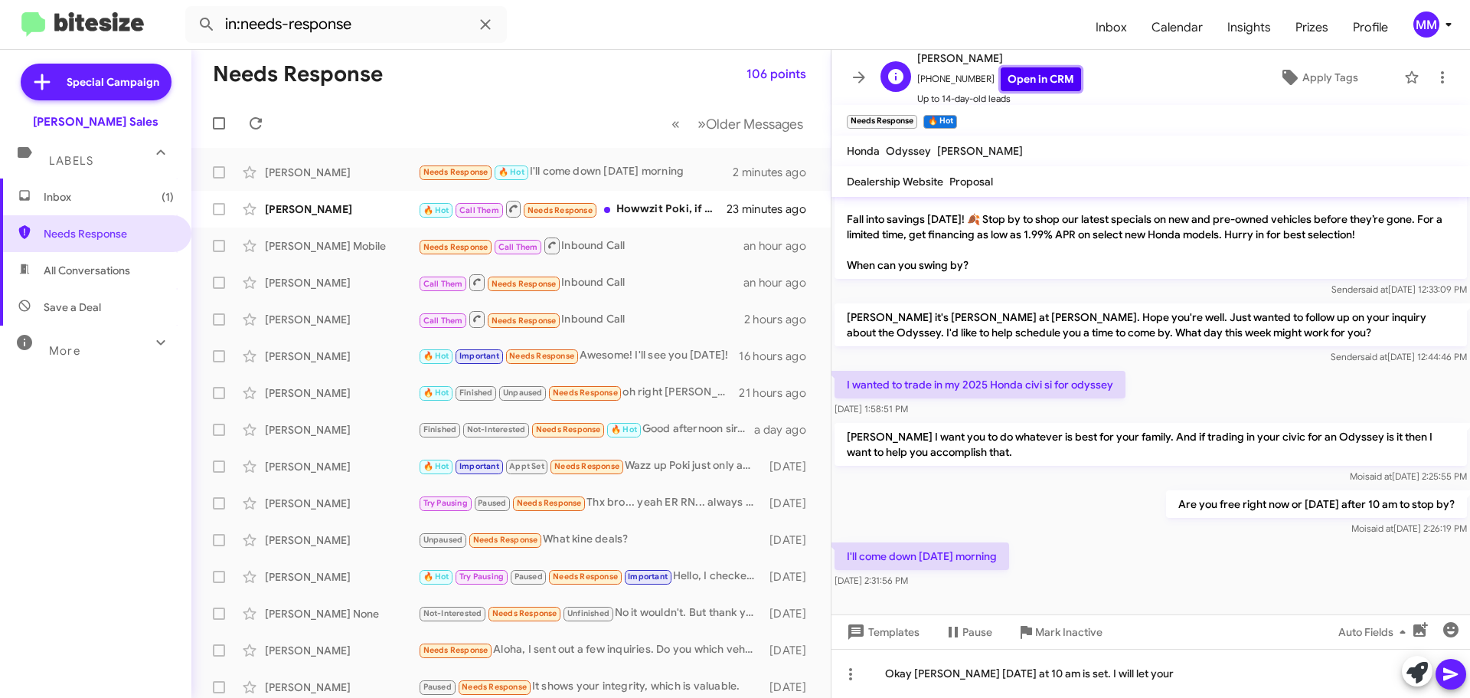
click at [1012, 78] on link "Open in CRM" at bounding box center [1041, 79] width 80 height 24
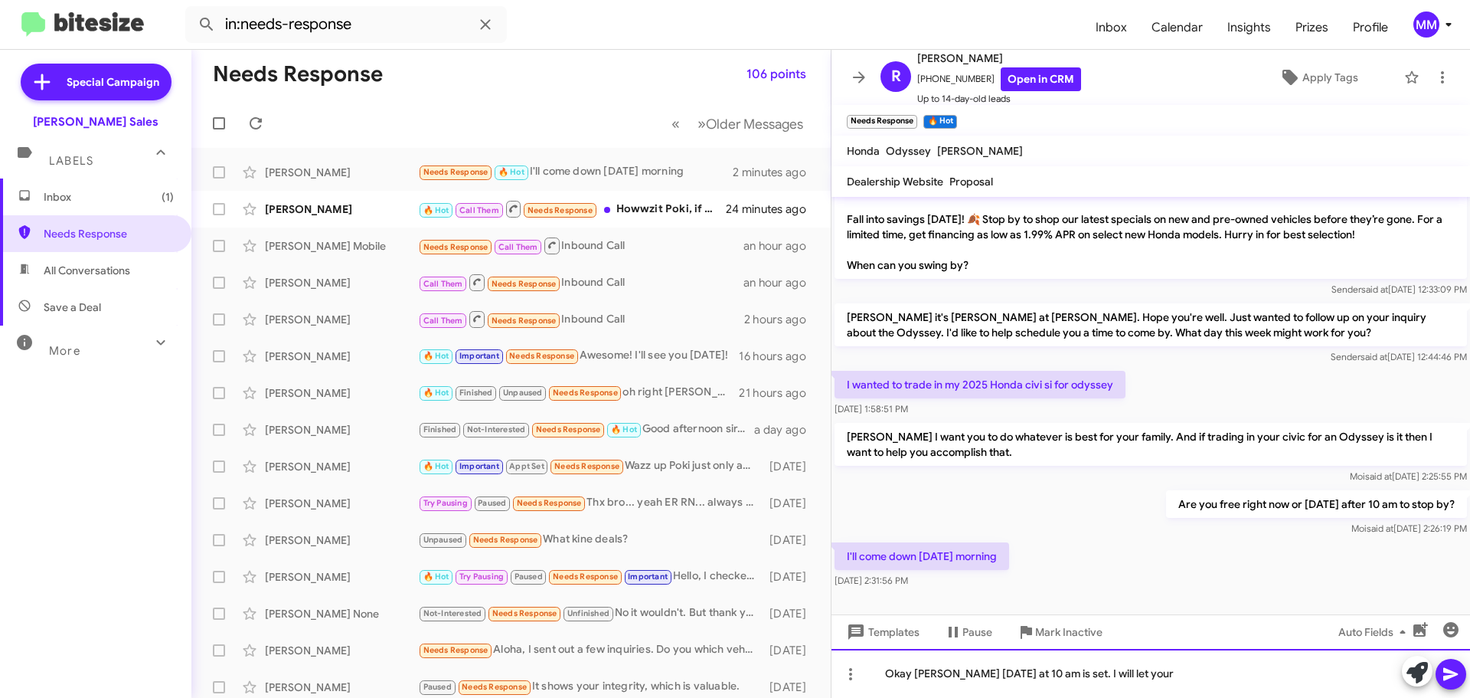
click at [1170, 668] on div "Okay [PERSON_NAME] [DATE] at 10 am is set. I will let your" at bounding box center [1151, 673] width 639 height 49
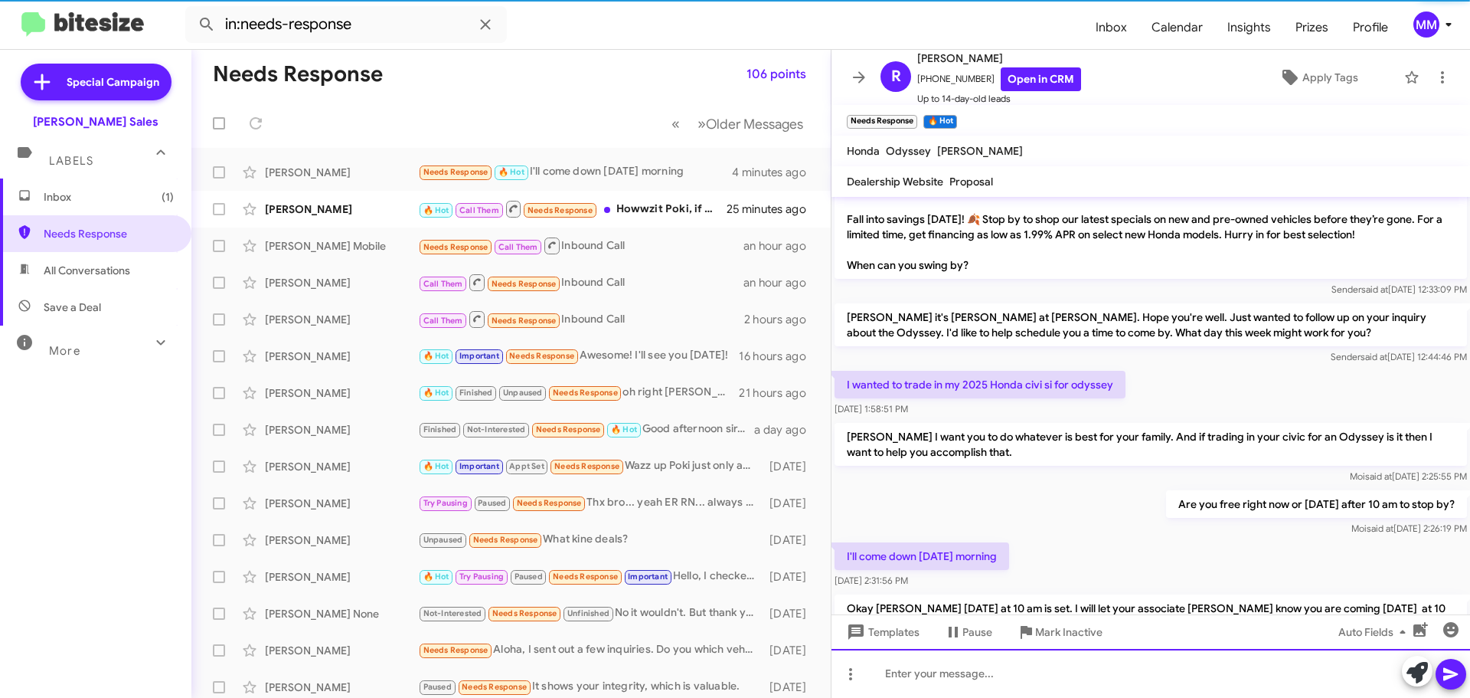
scroll to position [112, 0]
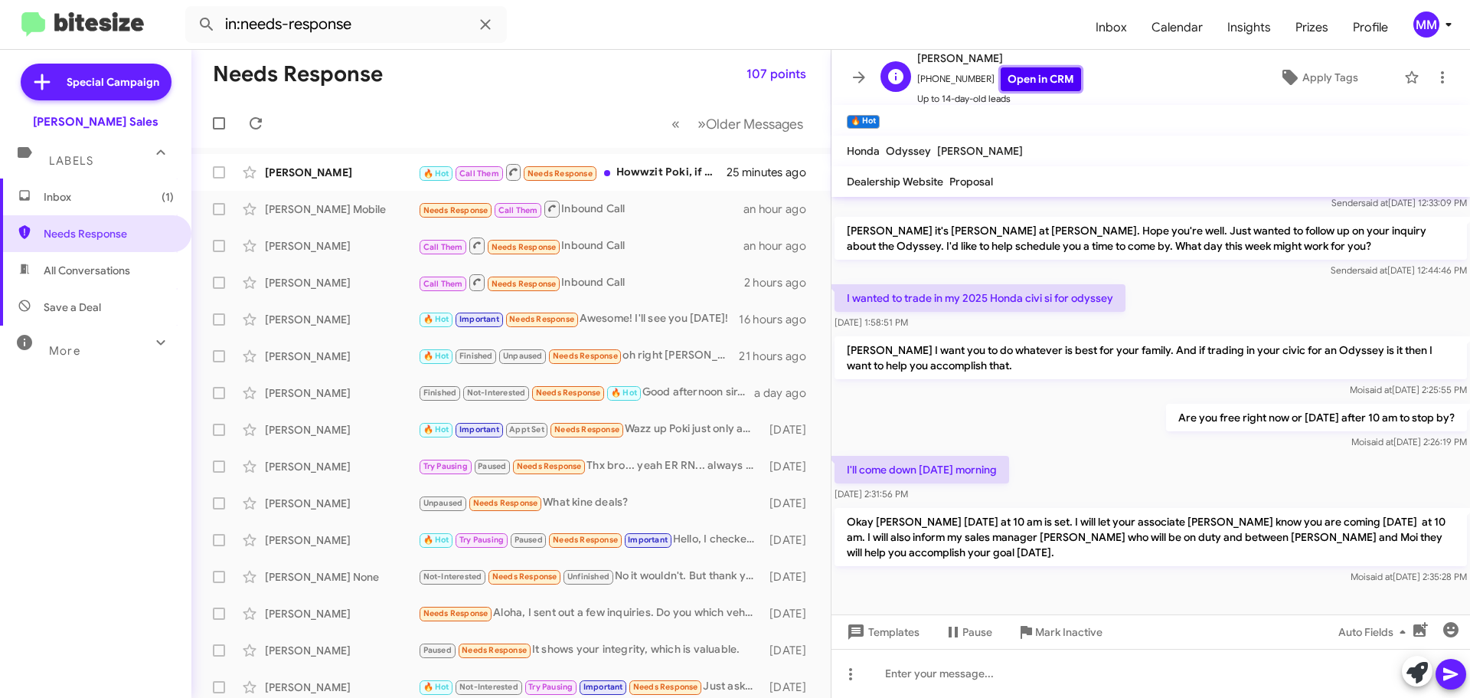
click at [1010, 77] on link "Open in CRM" at bounding box center [1041, 79] width 80 height 24
